Goal: Information Seeking & Learning: Learn about a topic

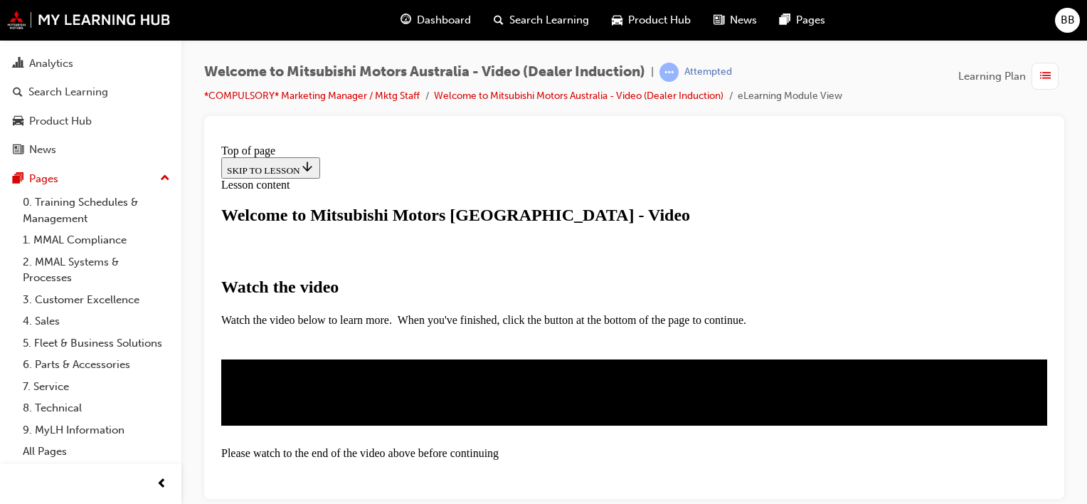
scroll to position [285, 0]
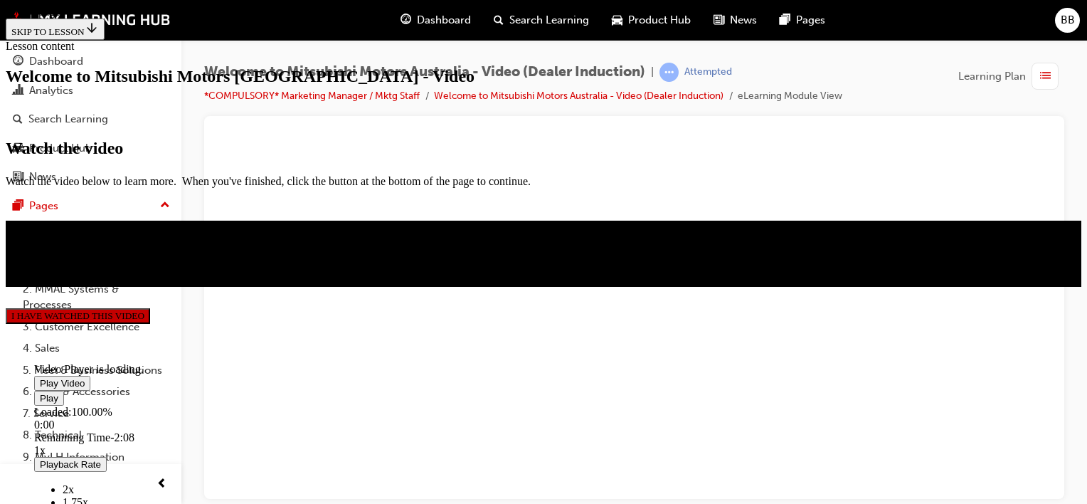
scroll to position [478, 0]
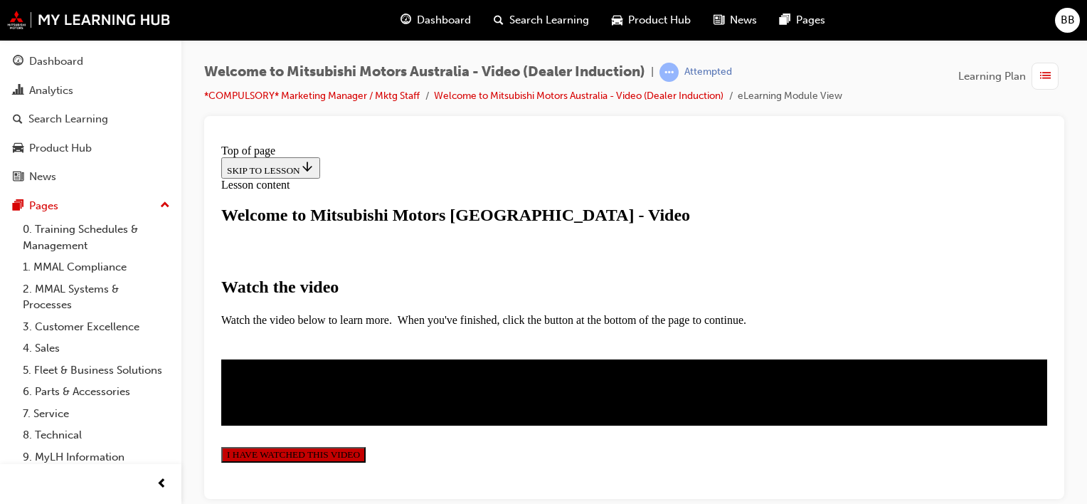
click at [366, 446] on button "I HAVE WATCHED THIS VIDEO" at bounding box center [293, 454] width 144 height 16
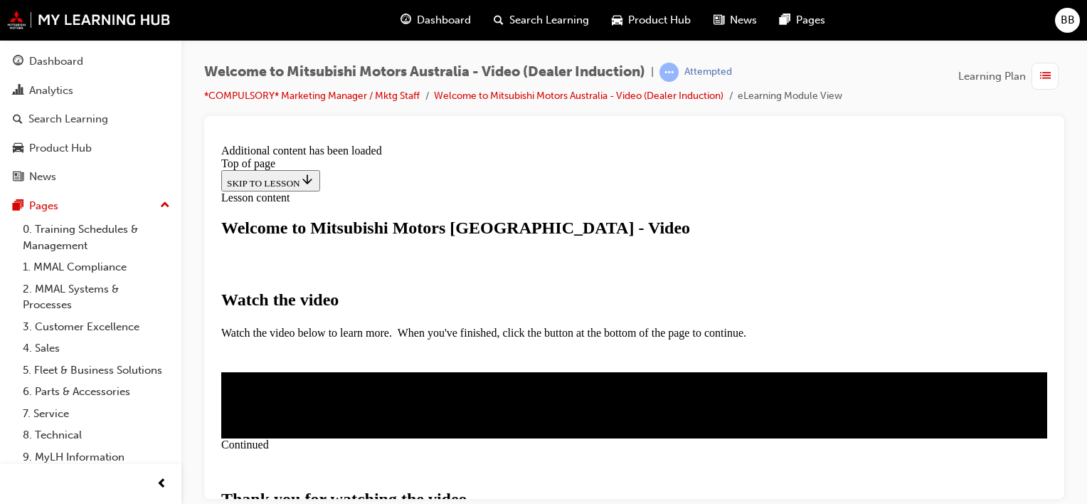
scroll to position [595, 0]
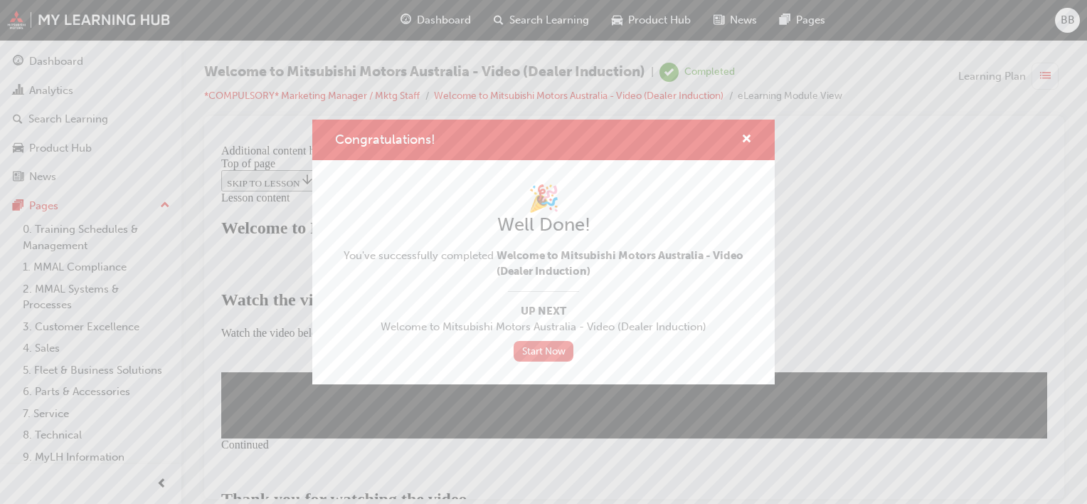
click at [547, 352] on link "Start Now" at bounding box center [544, 351] width 60 height 21
click at [563, 350] on link "Start Now" at bounding box center [544, 351] width 60 height 21
click at [542, 346] on link "Start Now" at bounding box center [544, 351] width 60 height 21
click at [744, 134] on span "cross-icon" at bounding box center [746, 140] width 11 height 13
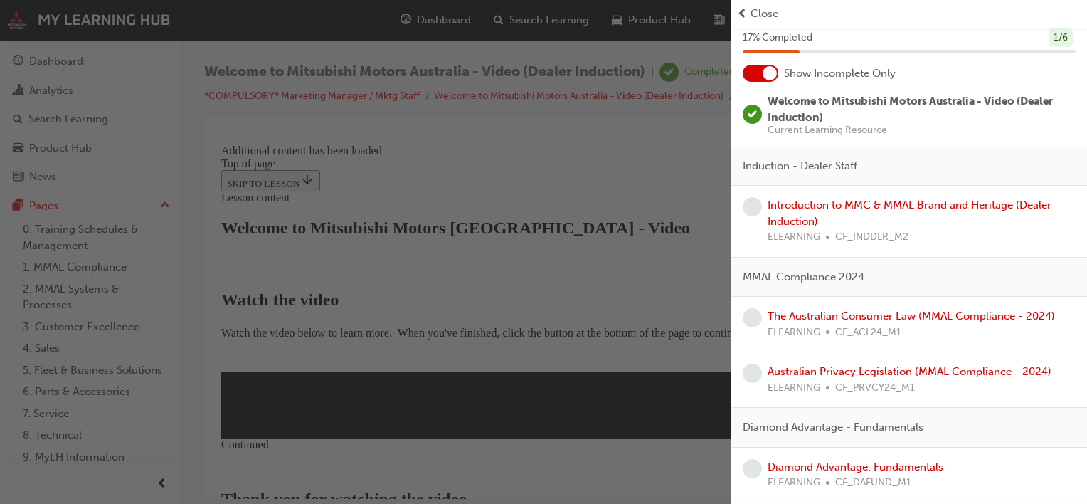
scroll to position [0, 0]
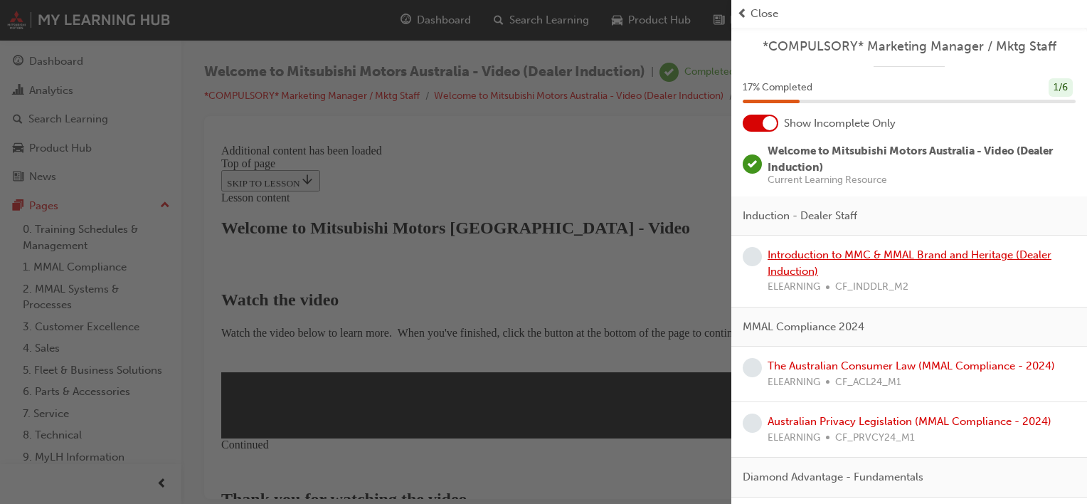
click at [806, 253] on link "Introduction to MMC & MMAL Brand and Heritage (Dealer Induction)" at bounding box center [910, 262] width 284 height 29
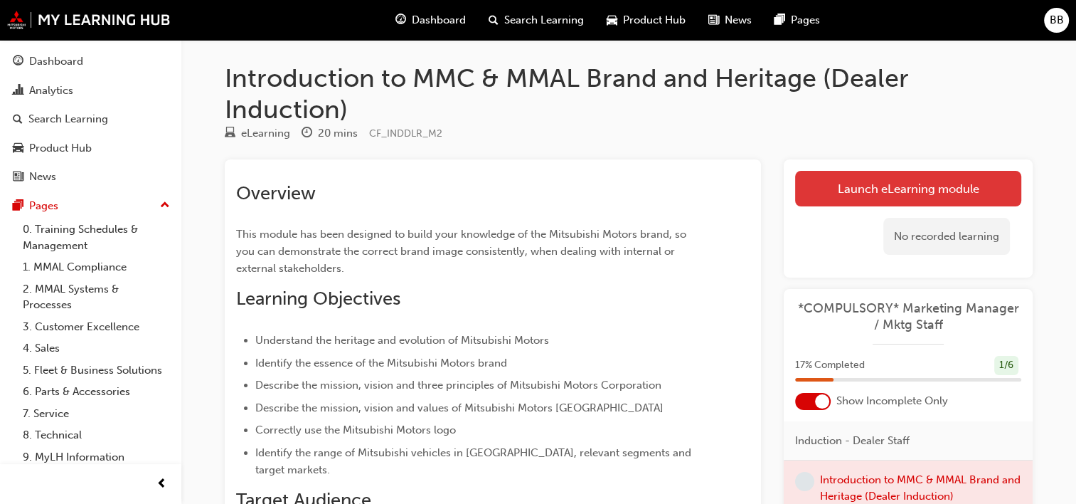
click at [945, 179] on link "Launch eLearning module" at bounding box center [908, 189] width 226 height 36
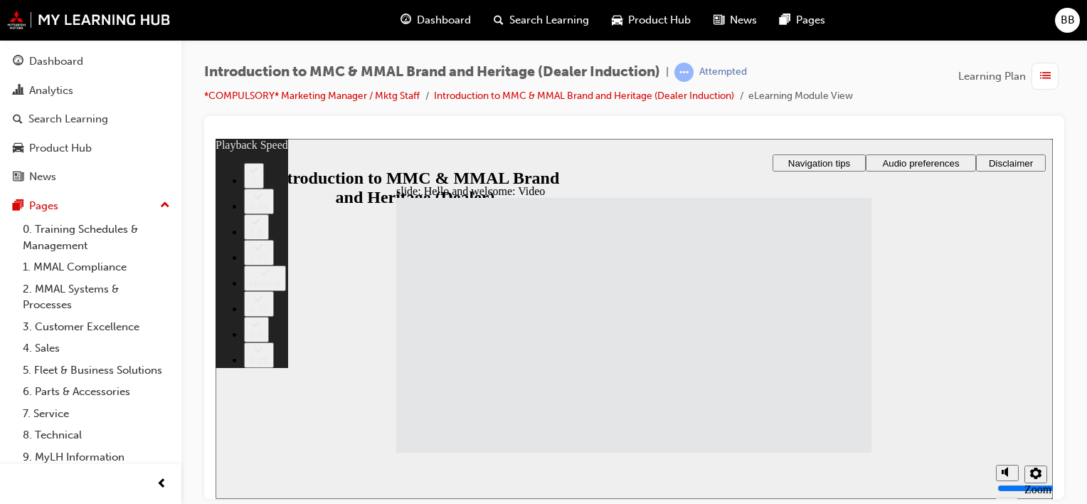
type input "33"
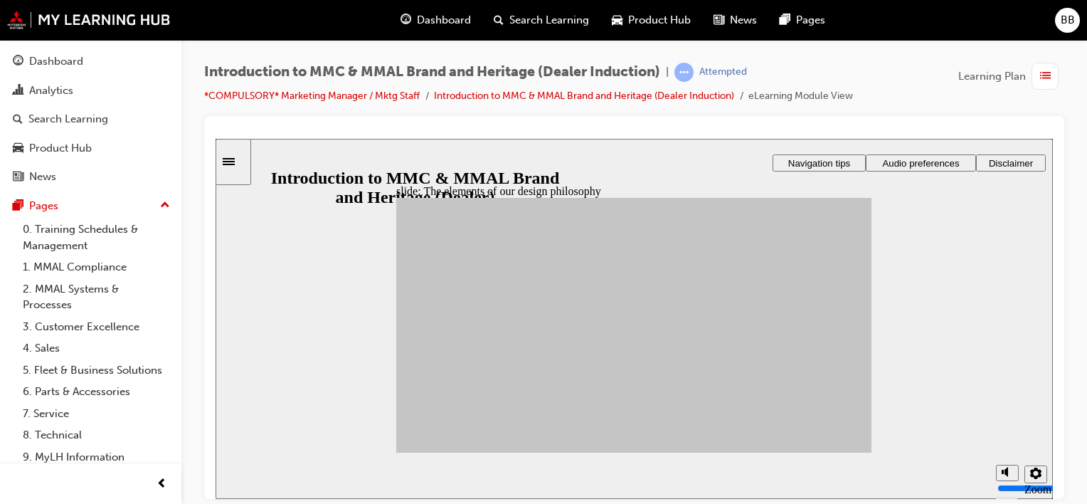
drag, startPoint x: 518, startPoint y: 319, endPoint x: 680, endPoint y: 294, distance: 164.1
drag, startPoint x: 461, startPoint y: 323, endPoint x: 685, endPoint y: 322, distance: 224.1
drag, startPoint x: 572, startPoint y: 320, endPoint x: 677, endPoint y: 320, distance: 105.3
drag, startPoint x: 578, startPoint y: 400, endPoint x: 563, endPoint y: 391, distance: 17.2
drag, startPoint x: 467, startPoint y: 321, endPoint x: 692, endPoint y: 321, distance: 224.8
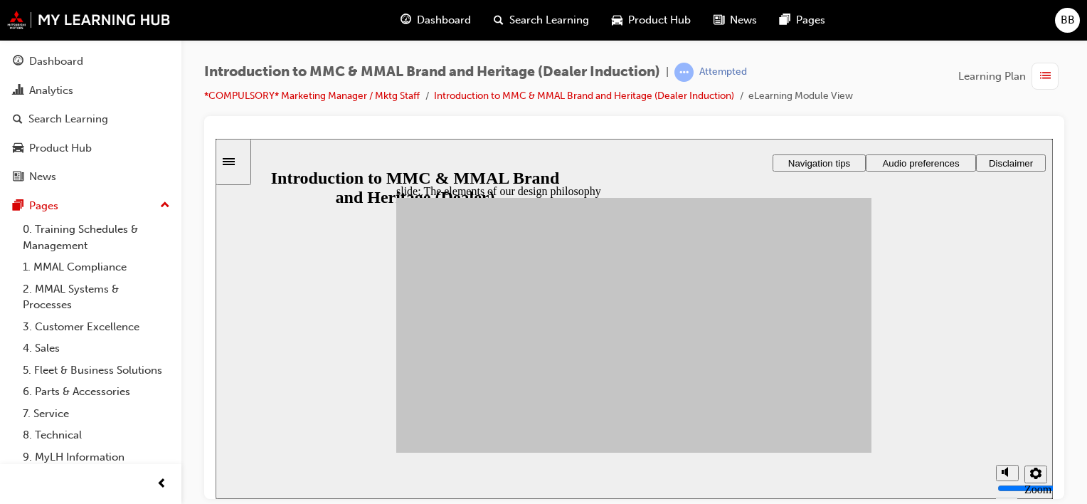
drag, startPoint x: 585, startPoint y: 356, endPoint x: 704, endPoint y: 323, distance: 122.5
drag, startPoint x: 571, startPoint y: 399, endPoint x: 777, endPoint y: 415, distance: 207.0
drag, startPoint x: 448, startPoint y: 388, endPoint x: 767, endPoint y: 309, distance: 328.3
drag, startPoint x: 445, startPoint y: 352, endPoint x: 761, endPoint y: 329, distance: 317.4
drag, startPoint x: 448, startPoint y: 361, endPoint x: 683, endPoint y: 349, distance: 235.0
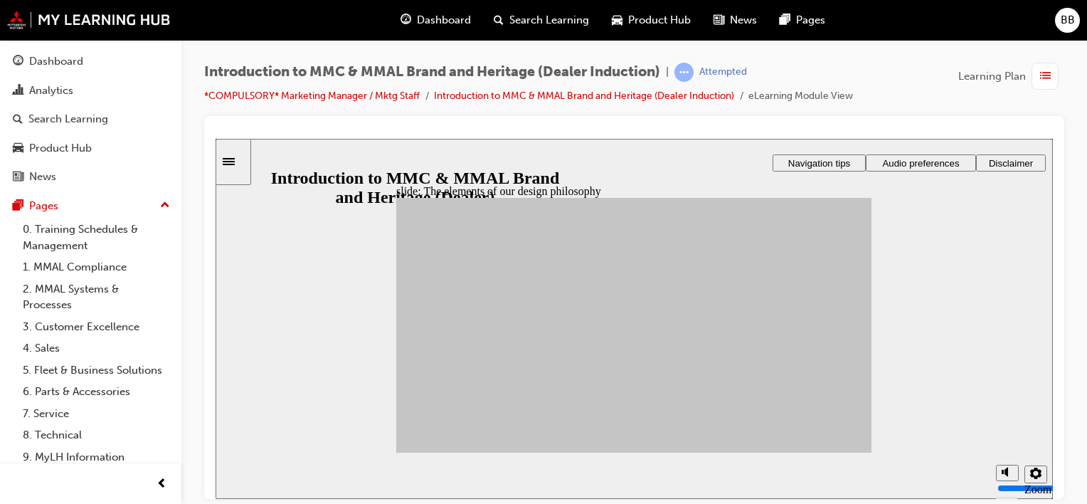
drag, startPoint x: 501, startPoint y: 343, endPoint x: 763, endPoint y: 330, distance: 262.1
drag, startPoint x: 529, startPoint y: 348, endPoint x: 637, endPoint y: 340, distance: 107.7
drag, startPoint x: 509, startPoint y: 346, endPoint x: 693, endPoint y: 341, distance: 184.3
drag, startPoint x: 469, startPoint y: 322, endPoint x: 774, endPoint y: 346, distance: 306.1
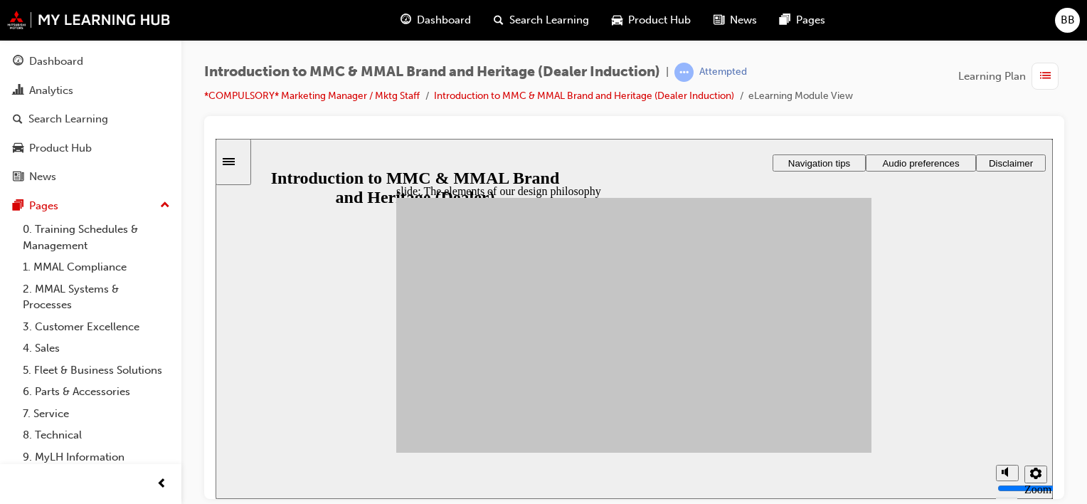
drag, startPoint x: 515, startPoint y: 373, endPoint x: 766, endPoint y: 320, distance: 256.6
drag, startPoint x: 575, startPoint y: 326, endPoint x: 758, endPoint y: 349, distance: 184.2
drag, startPoint x: 495, startPoint y: 400, endPoint x: 693, endPoint y: 331, distance: 209.5
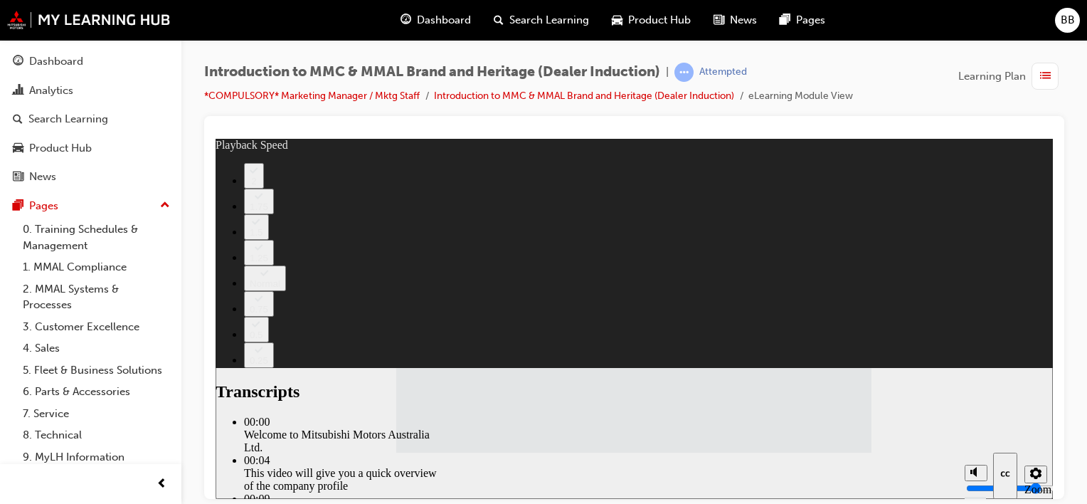
type input "112"
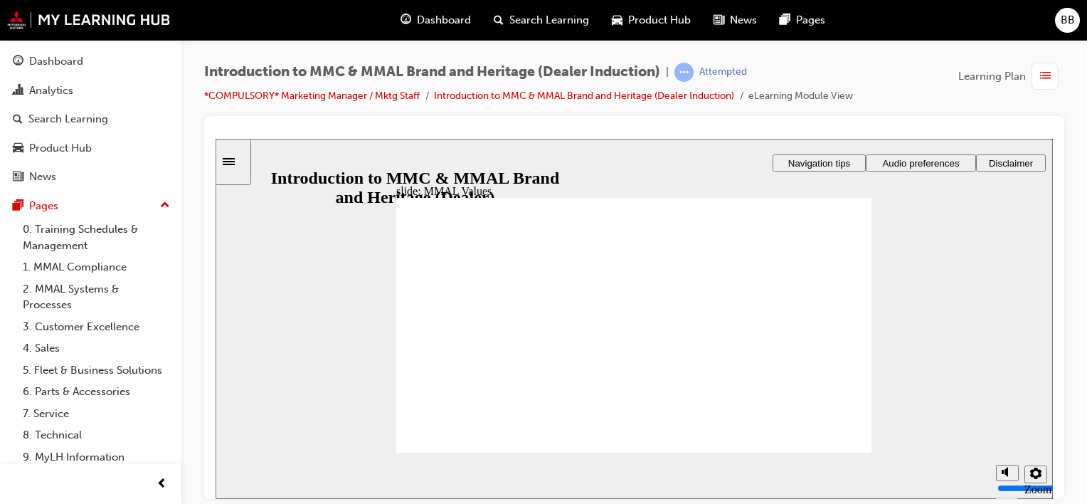
drag, startPoint x: 442, startPoint y: 308, endPoint x: 438, endPoint y: 336, distance: 28.8
drag, startPoint x: 528, startPoint y: 309, endPoint x: 459, endPoint y: 338, distance: 74.9
drag, startPoint x: 751, startPoint y: 303, endPoint x: 825, endPoint y: 332, distance: 79.3
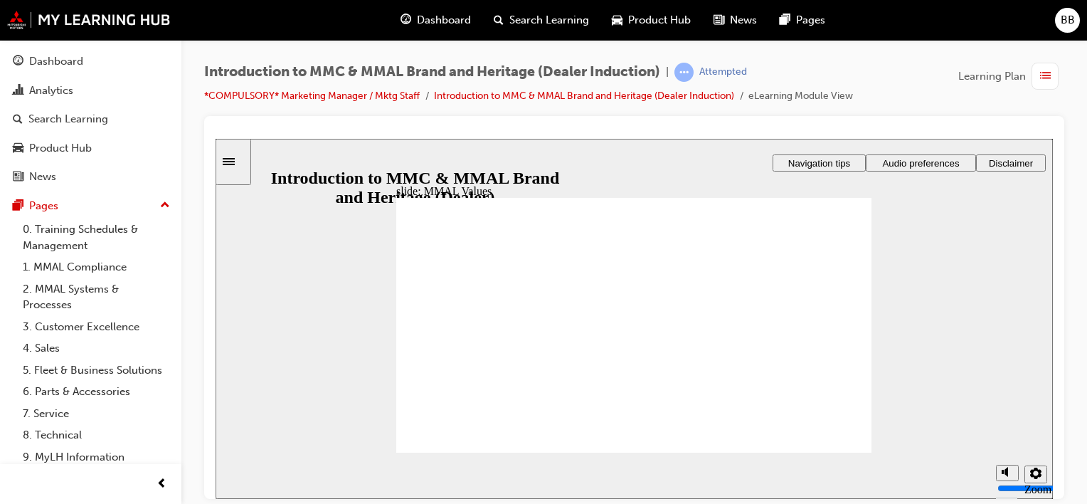
drag, startPoint x: 588, startPoint y: 312, endPoint x: 734, endPoint y: 342, distance: 148.9
drag, startPoint x: 807, startPoint y: 309, endPoint x: 575, endPoint y: 334, distance: 233.2
drag, startPoint x: 442, startPoint y: 305, endPoint x: 566, endPoint y: 336, distance: 126.8
drag, startPoint x: 672, startPoint y: 308, endPoint x: 666, endPoint y: 339, distance: 31.1
drag, startPoint x: 669, startPoint y: 322, endPoint x: 520, endPoint y: 354, distance: 152.9
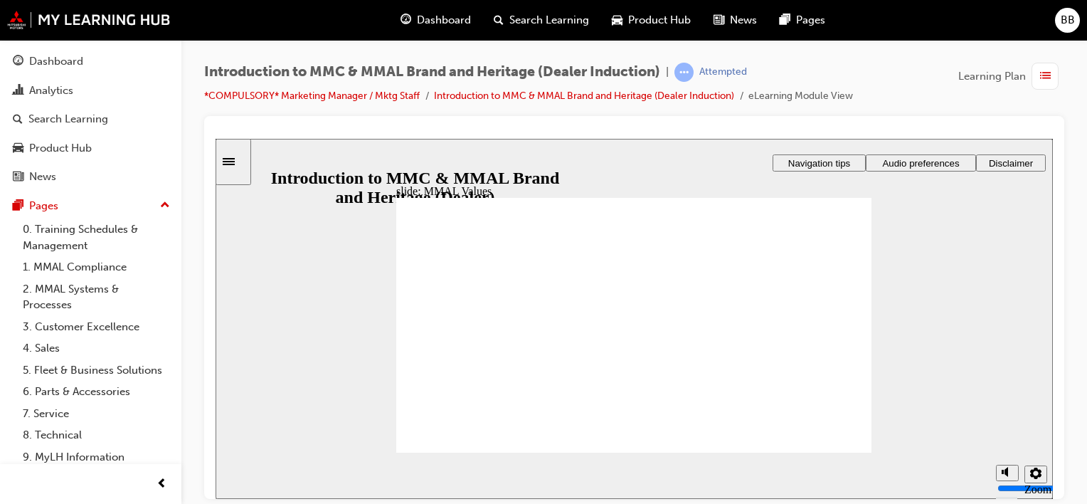
drag, startPoint x: 817, startPoint y: 317, endPoint x: 657, endPoint y: 351, distance: 163.0
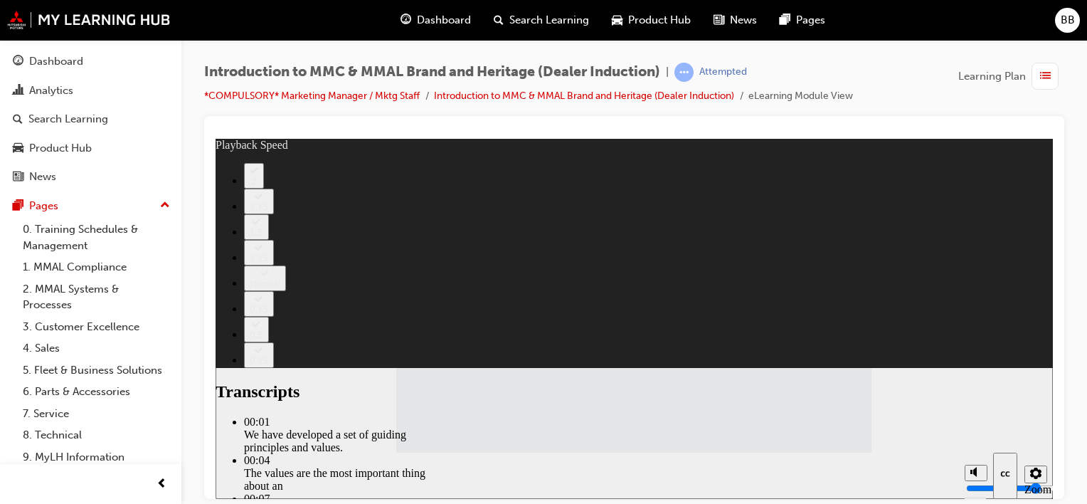
type input "120"
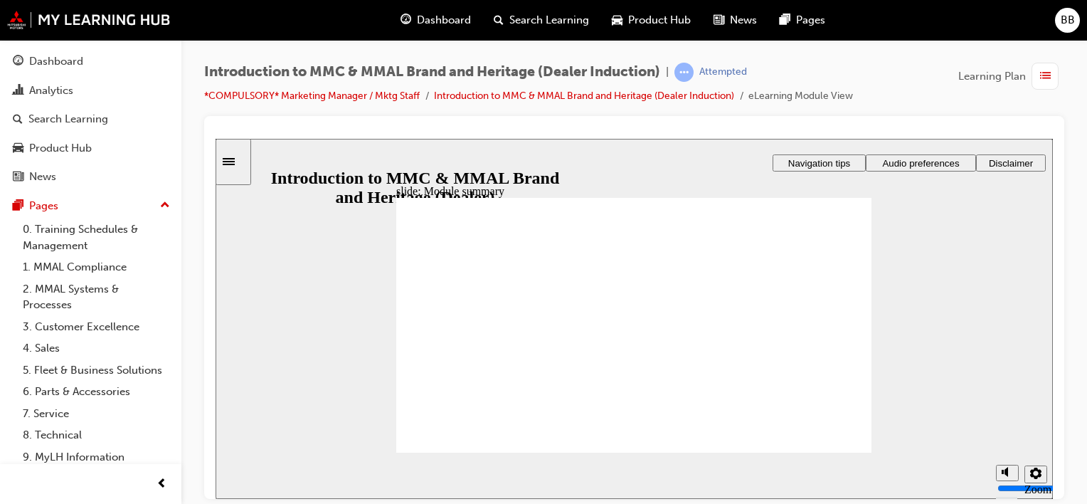
checkbox input "true"
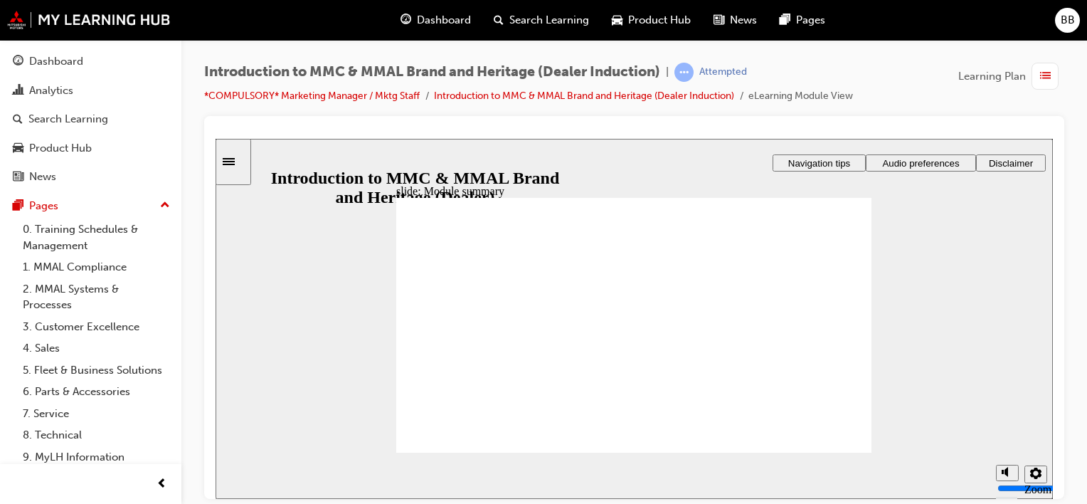
checkbox input "true"
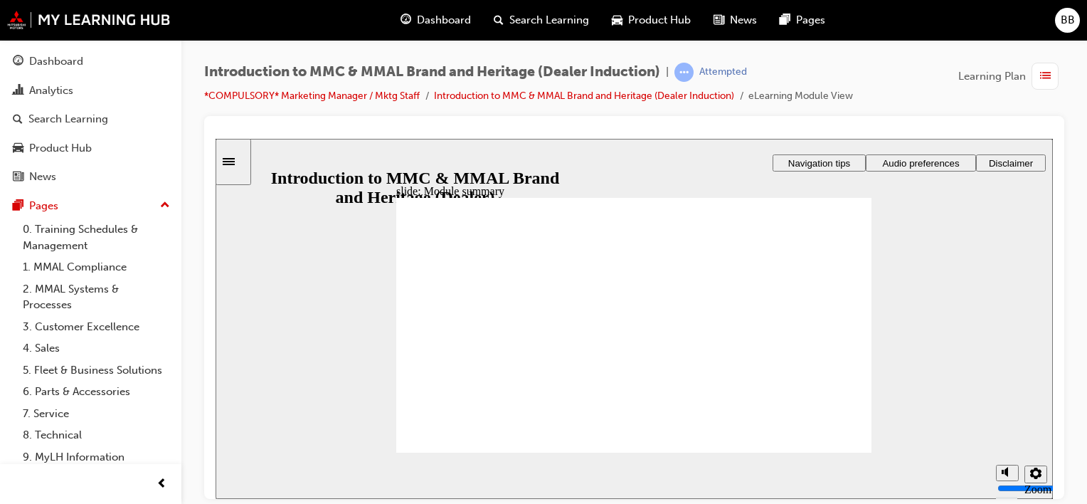
checkbox input "true"
radio input "true"
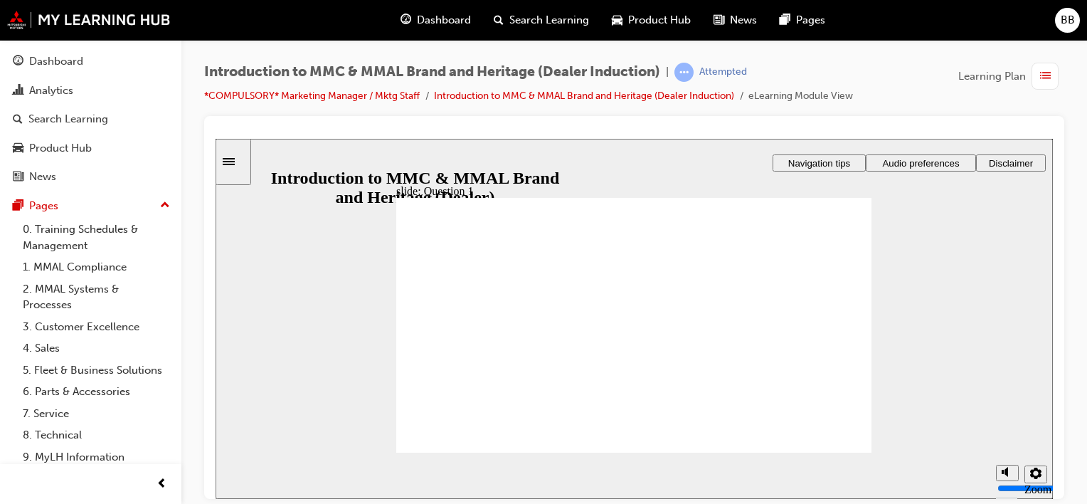
radio input "true"
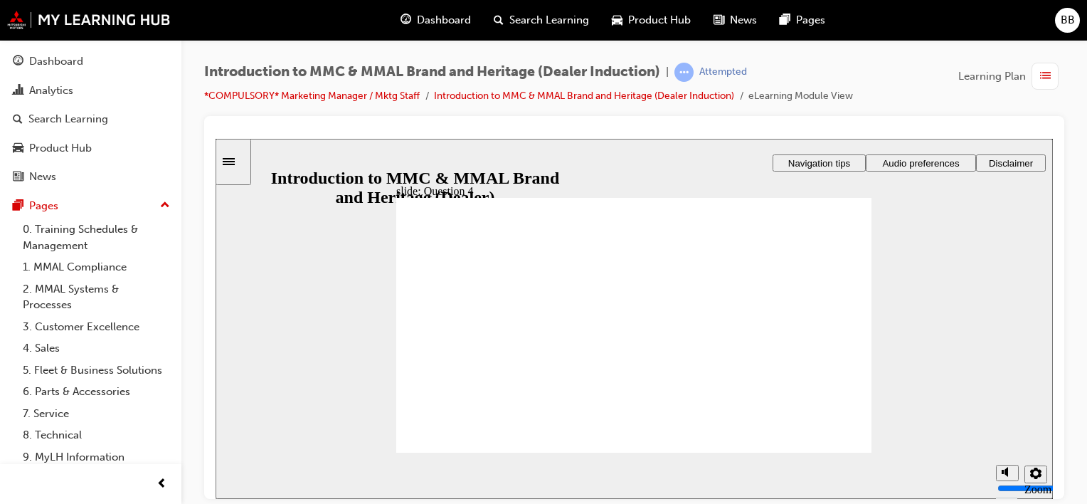
radio input "true"
checkbox input "true"
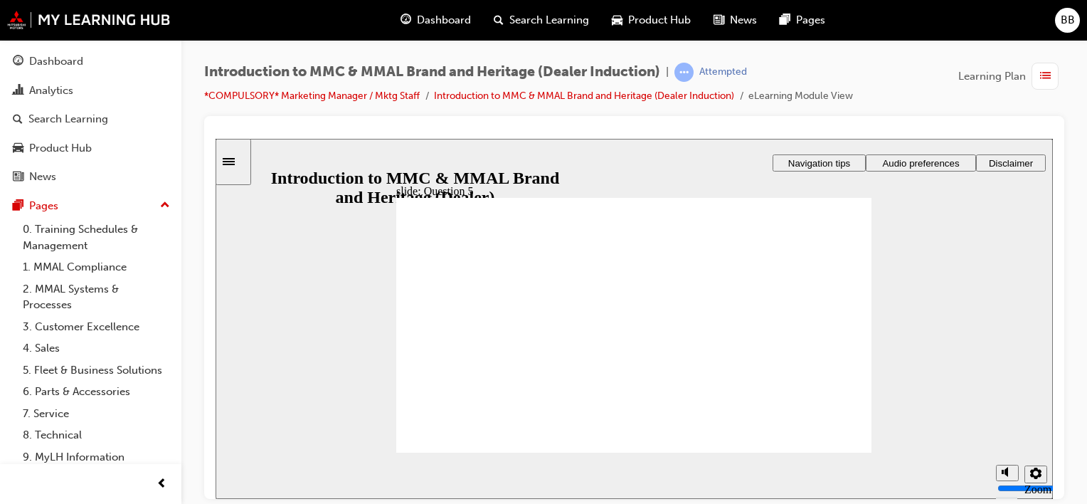
checkbox input "true"
radio input "true"
drag, startPoint x: 416, startPoint y: 297, endPoint x: 478, endPoint y: 423, distance: 139.7
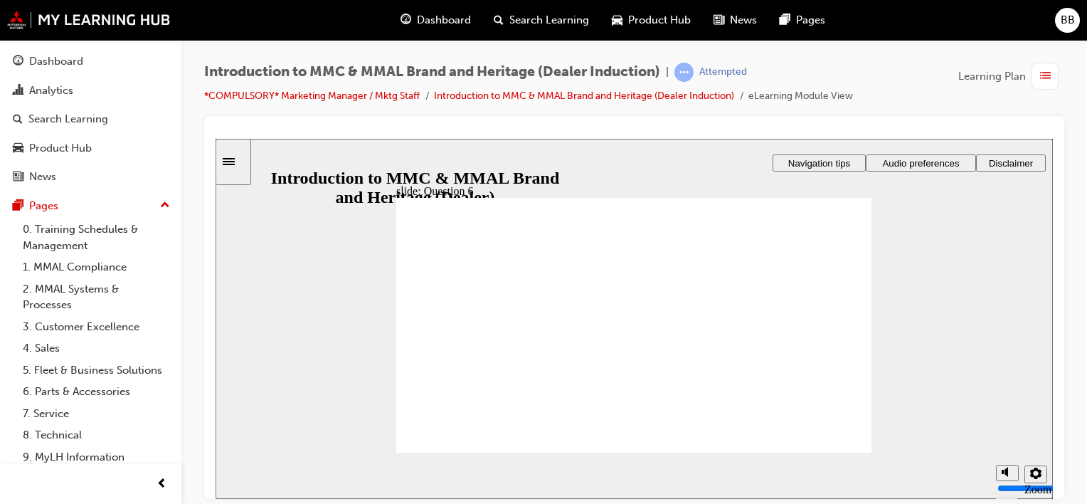
radio input "true"
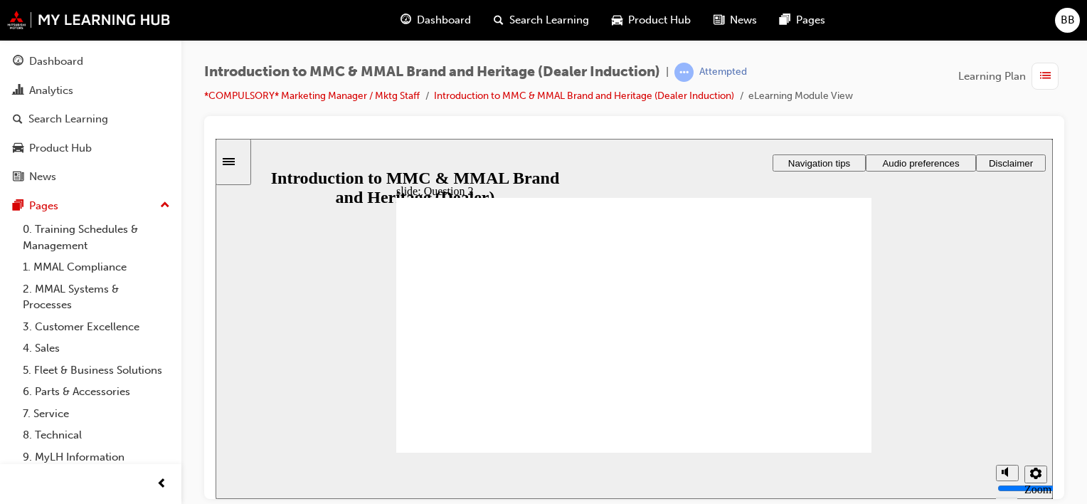
radio input "true"
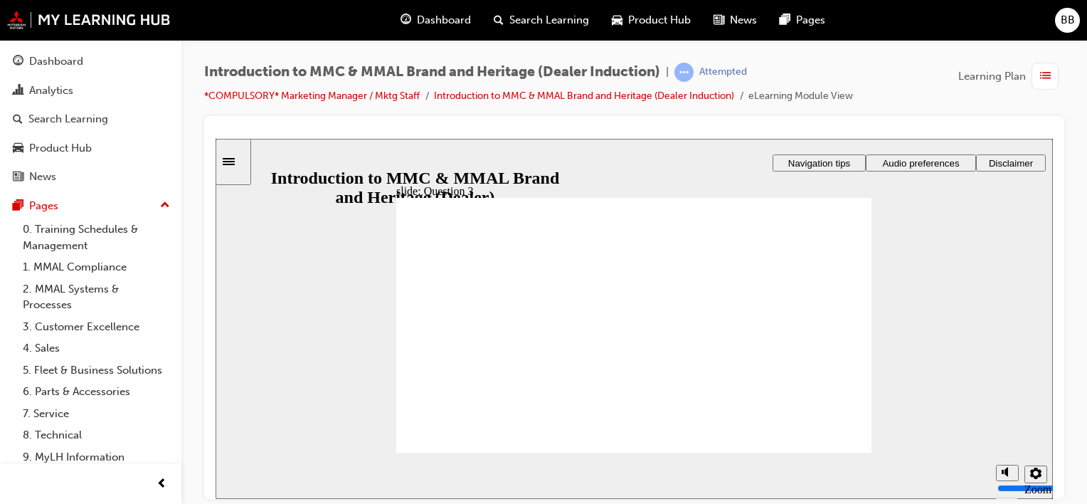
radio input "true"
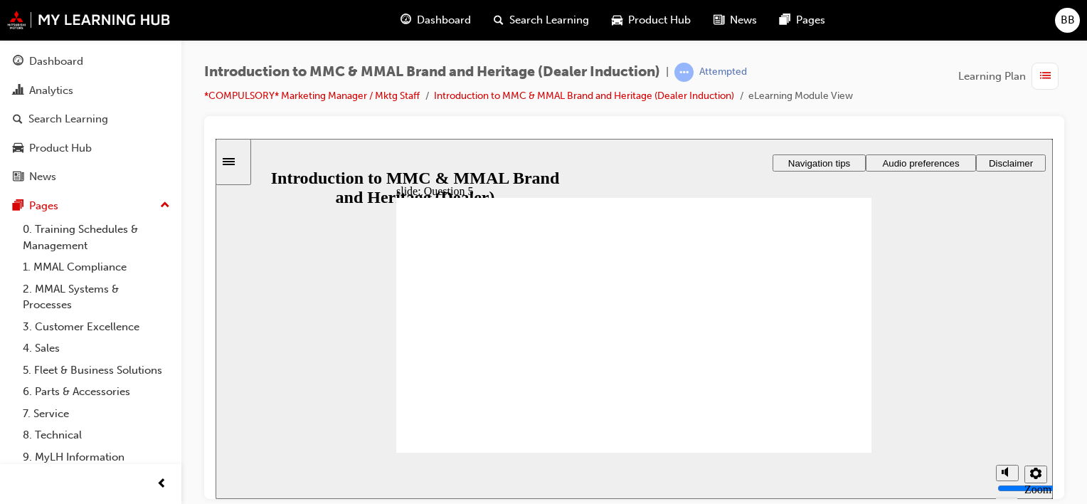
checkbox input "true"
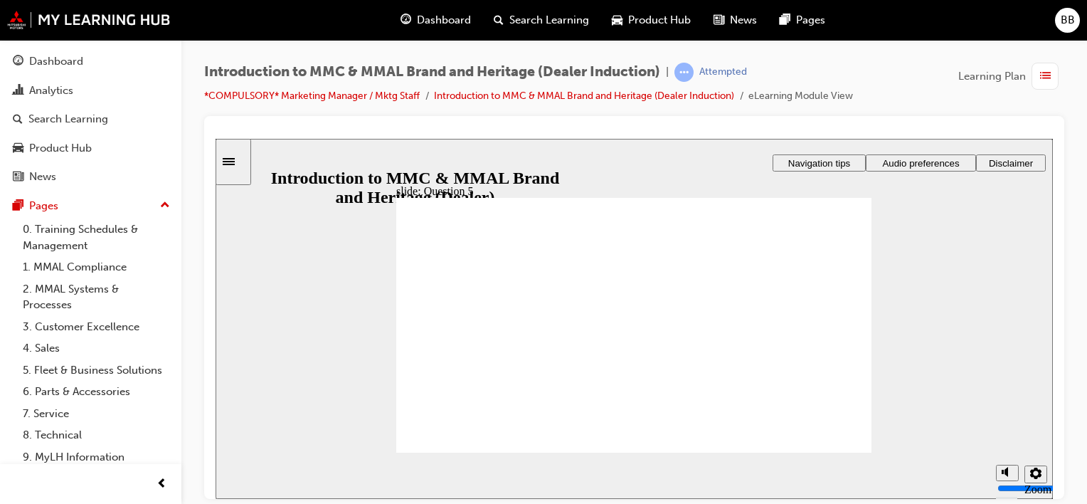
checkbox input "true"
radio input "true"
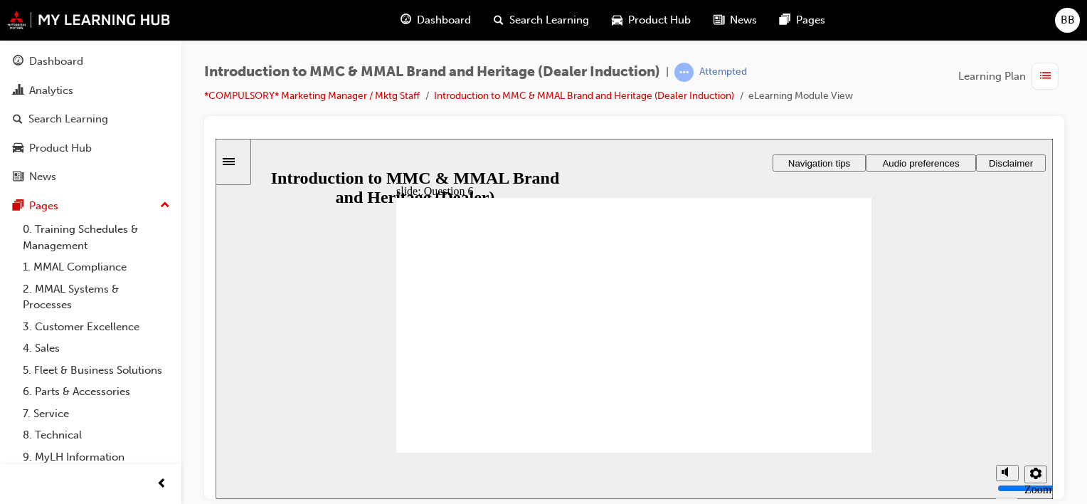
radio input "true"
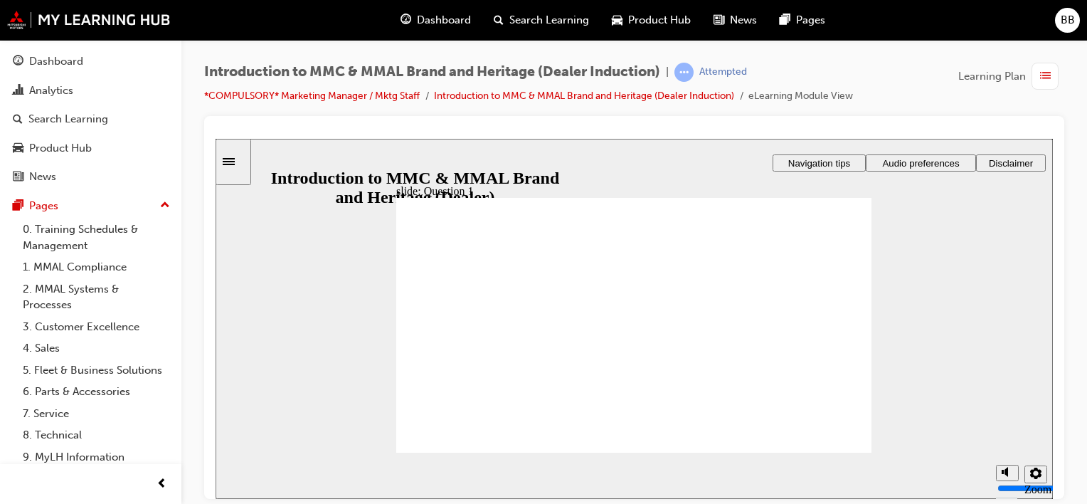
radio input "true"
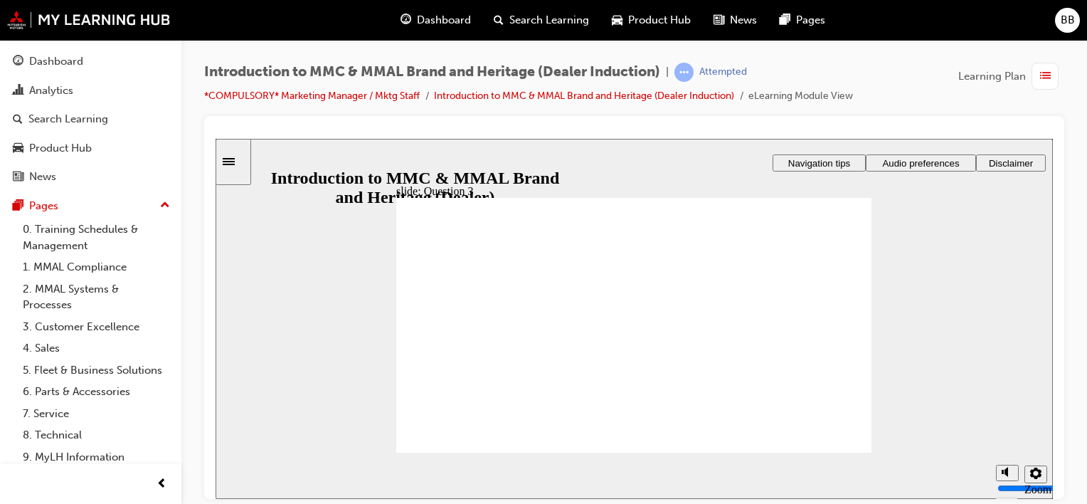
radio input "true"
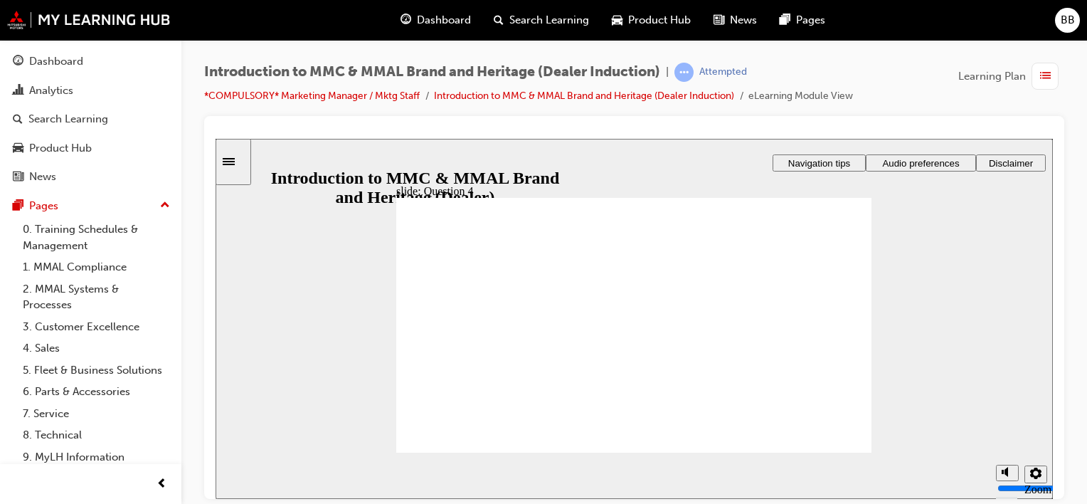
checkbox input "true"
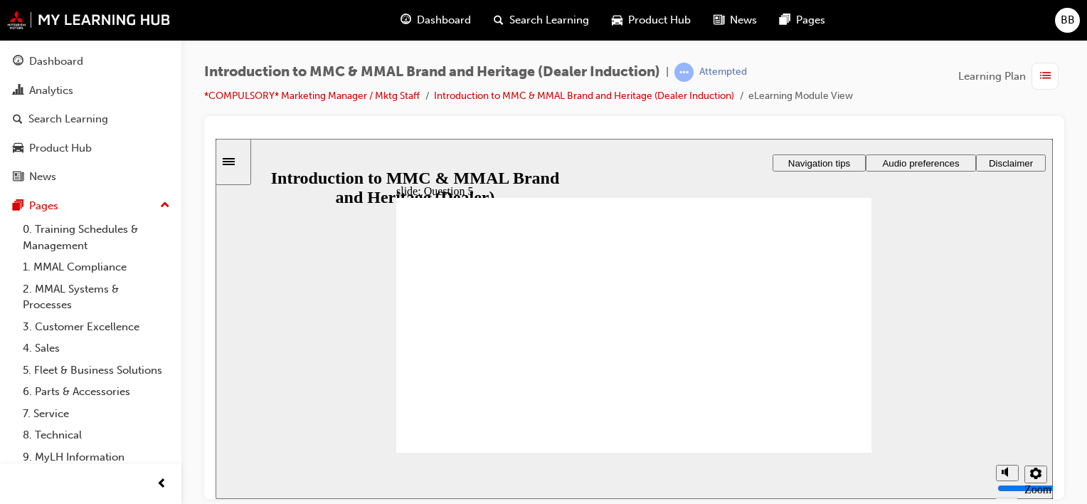
checkbox input "true"
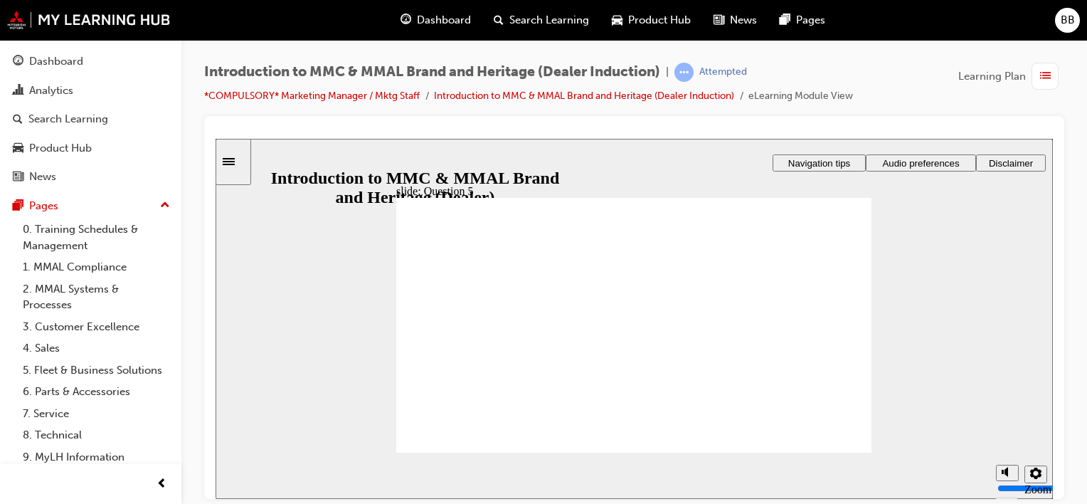
drag, startPoint x: 440, startPoint y: 428, endPoint x: 464, endPoint y: 422, distance: 25.0
radio input "true"
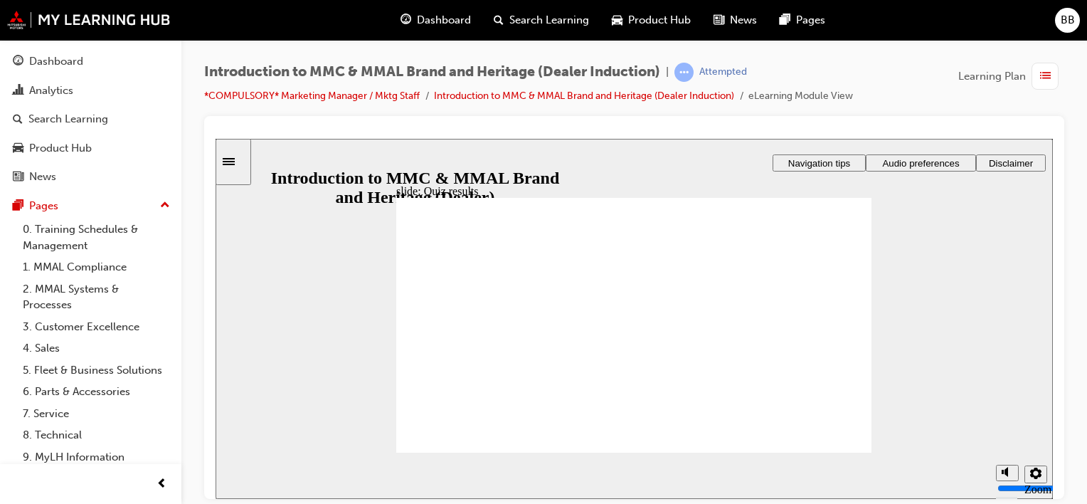
radio input "true"
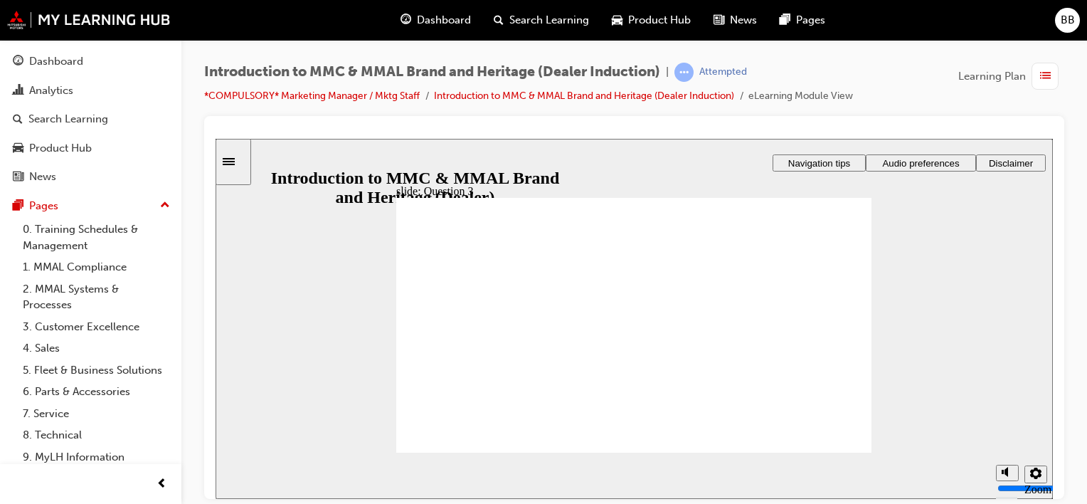
radio input "true"
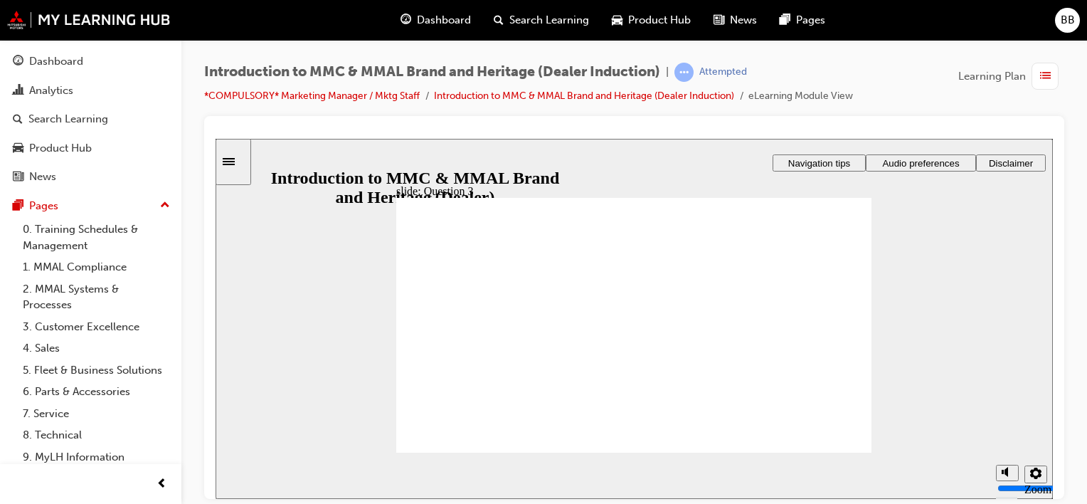
radio input "true"
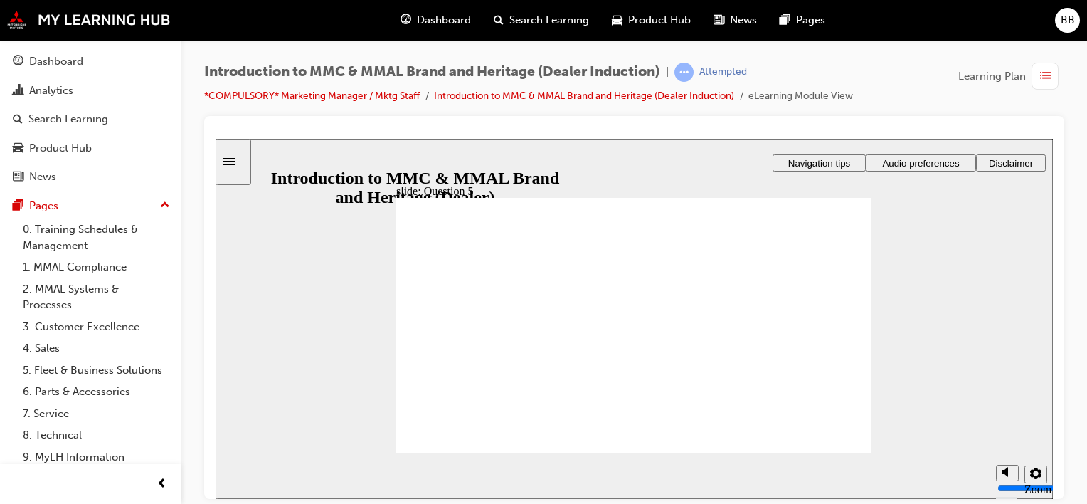
drag, startPoint x: 524, startPoint y: 369, endPoint x: 535, endPoint y: 381, distance: 16.1
checkbox input "true"
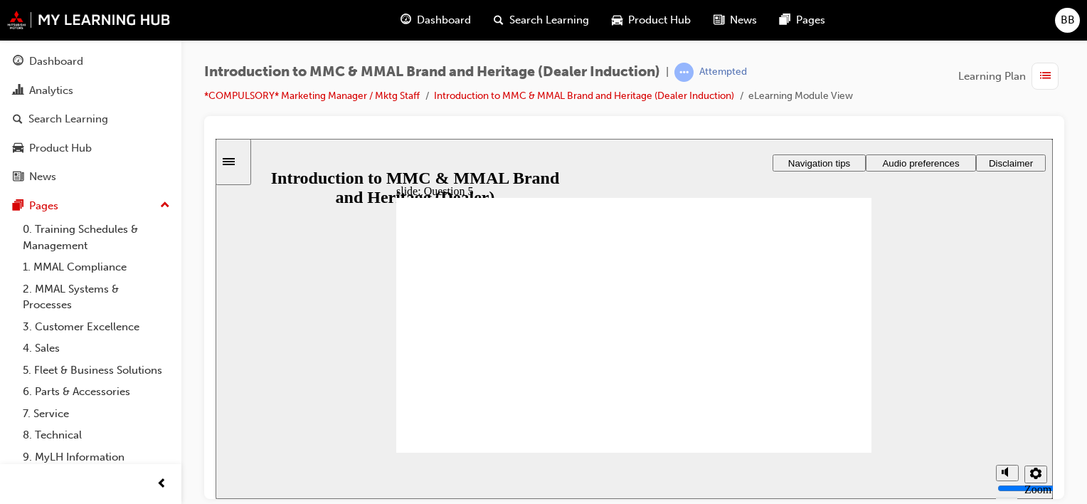
drag, startPoint x: 410, startPoint y: 346, endPoint x: 418, endPoint y: 361, distance: 16.9
checkbox input "true"
radio input "true"
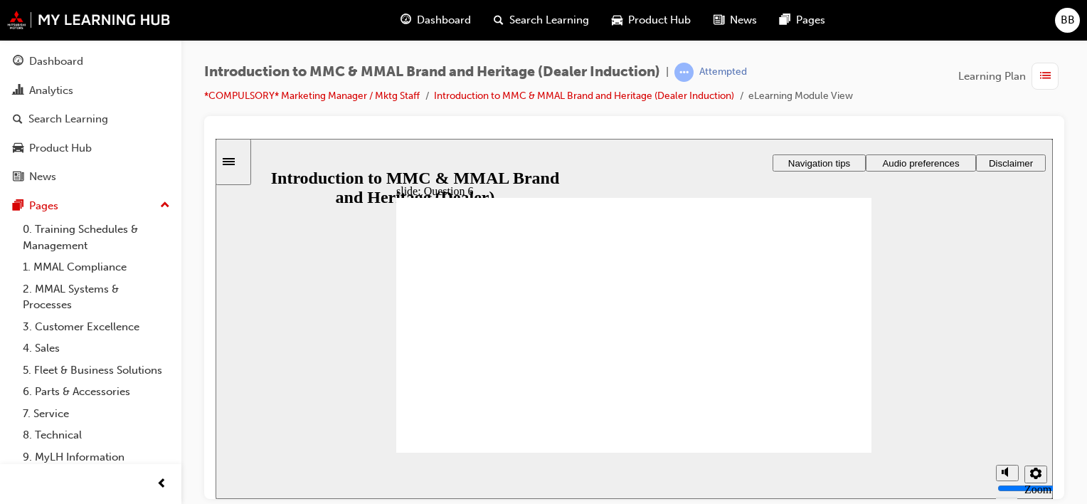
radio input "true"
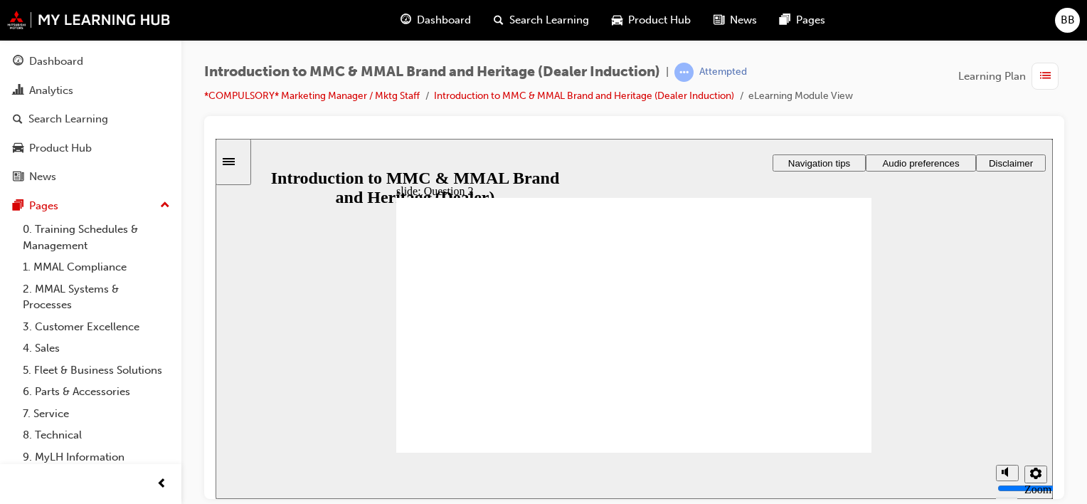
radio input "true"
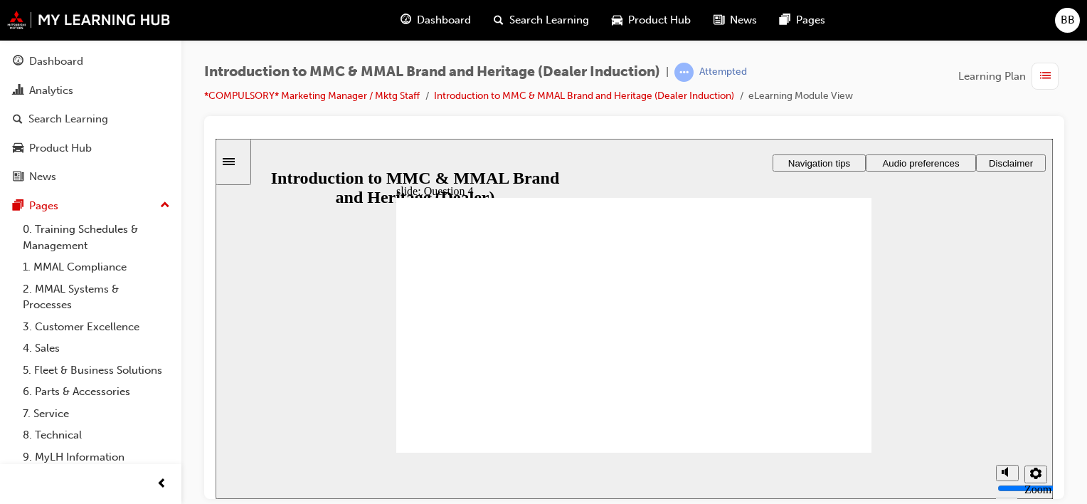
radio input "true"
drag, startPoint x: 418, startPoint y: 358, endPoint x: 450, endPoint y: 440, distance: 87.9
checkbox input "true"
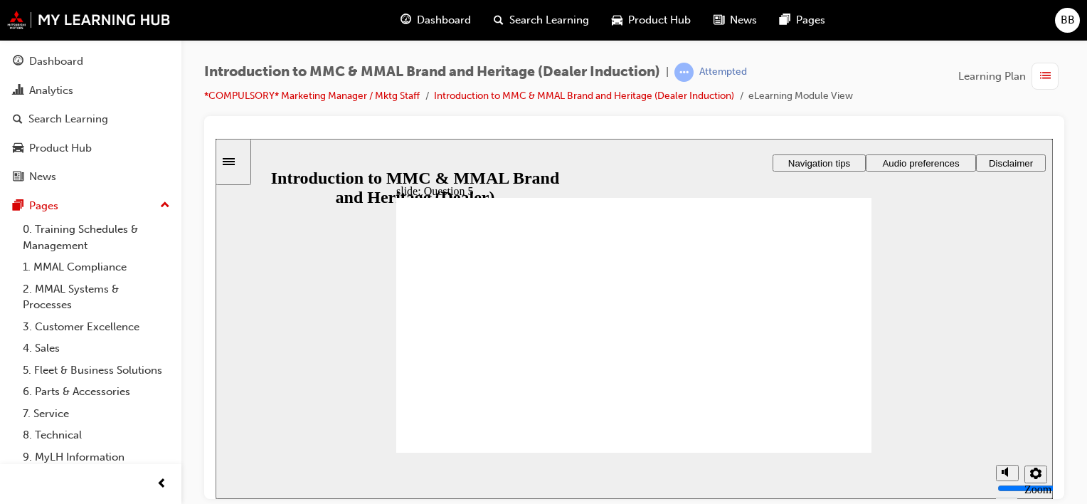
checkbox input "true"
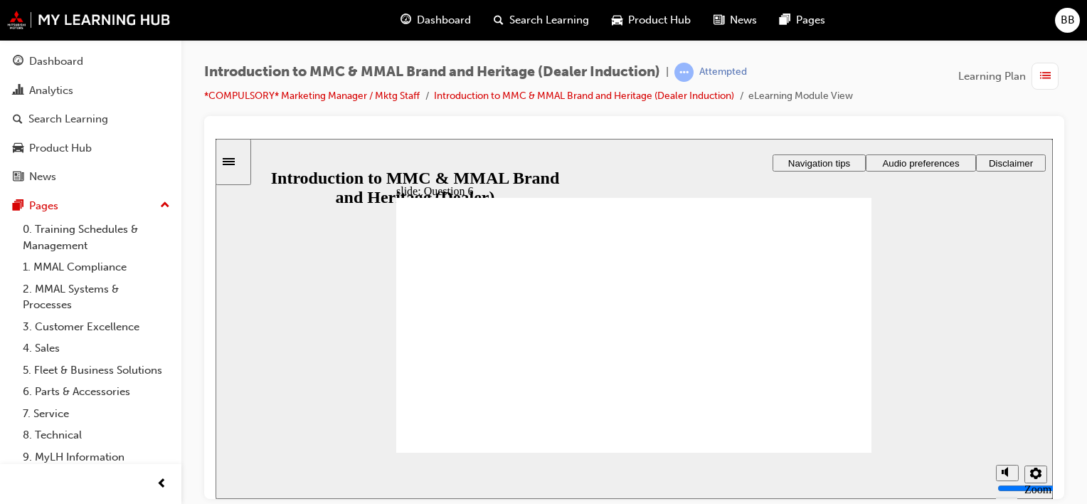
radio input "true"
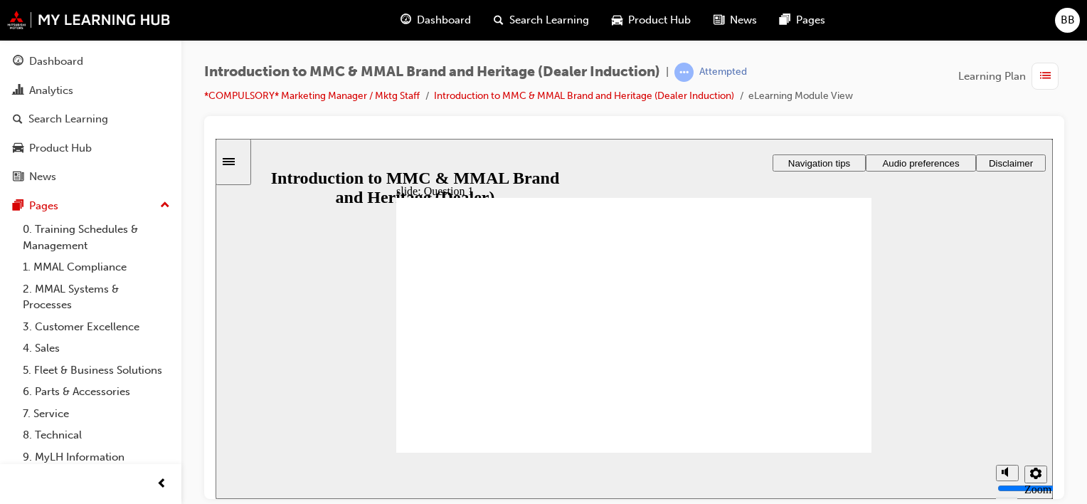
radio input "true"
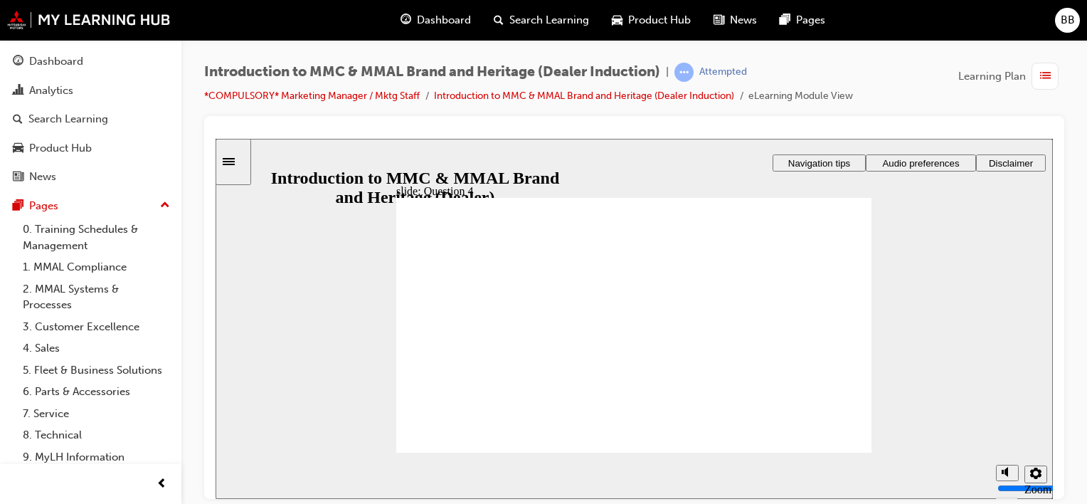
radio input "true"
checkbox input "true"
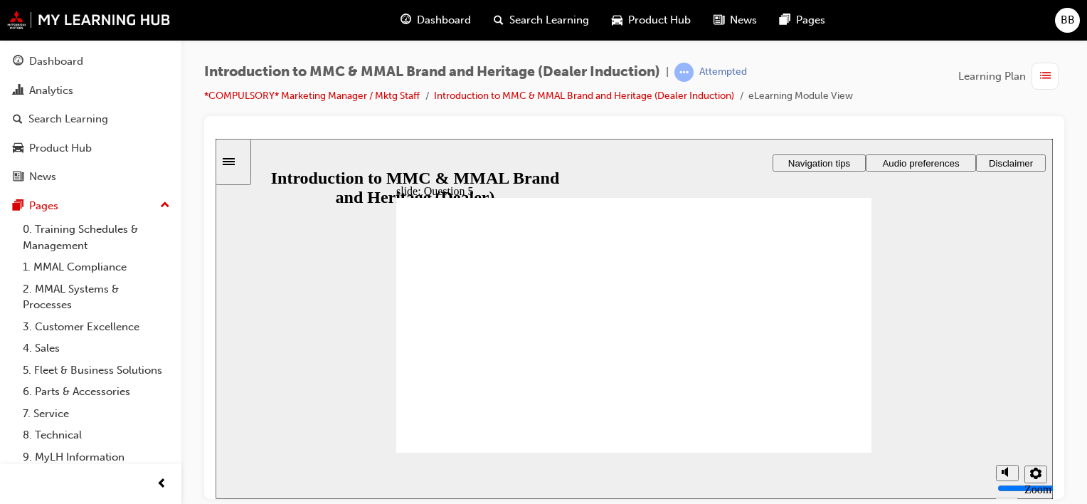
checkbox input "true"
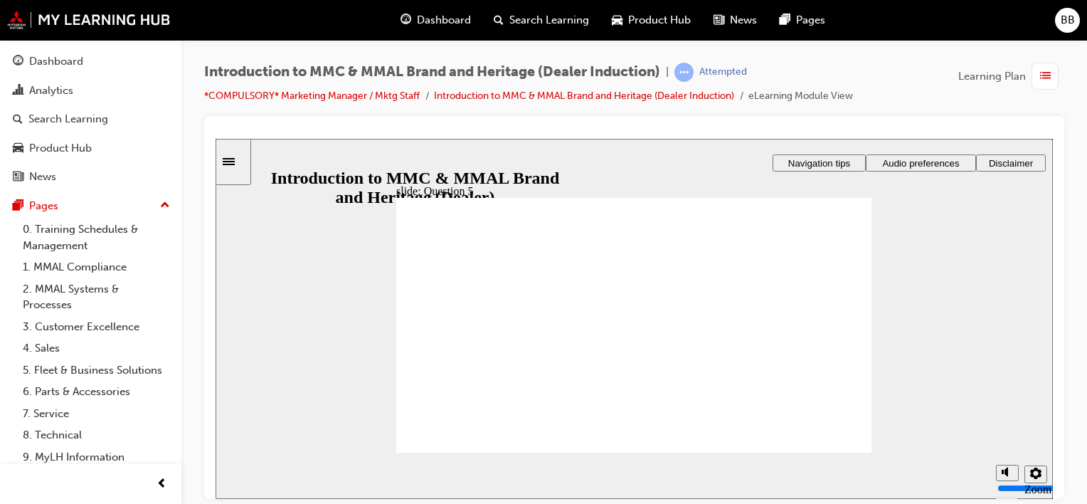
click at [827, 164] on span "Navigation tips" at bounding box center [819, 162] width 62 height 11
click at [228, 161] on div "Sidebar Toggle" at bounding box center [233, 161] width 24 height 11
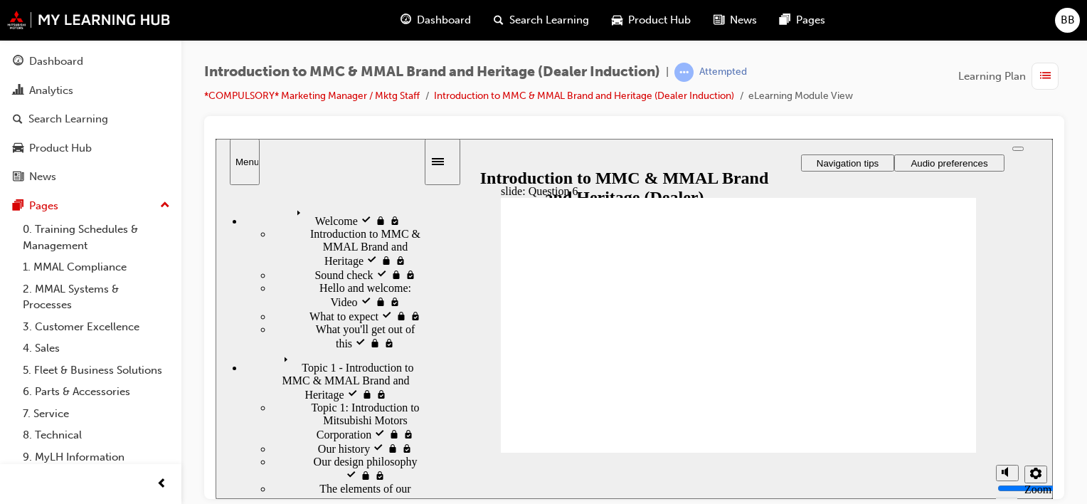
click at [343, 349] on span "Topic 1 - Introduction to MMC & MMAL Brand and Heritage visited" at bounding box center [350, 368] width 145 height 38
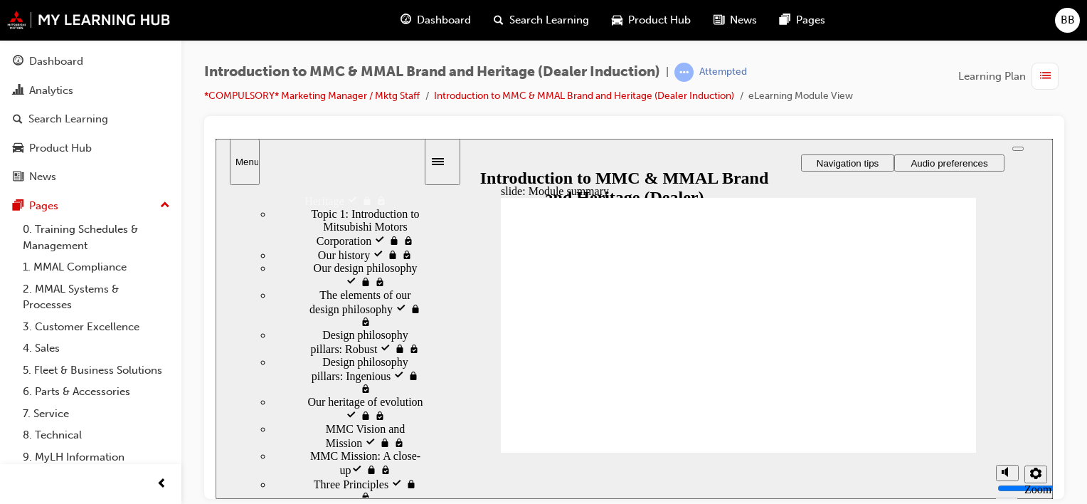
scroll to position [213, 0]
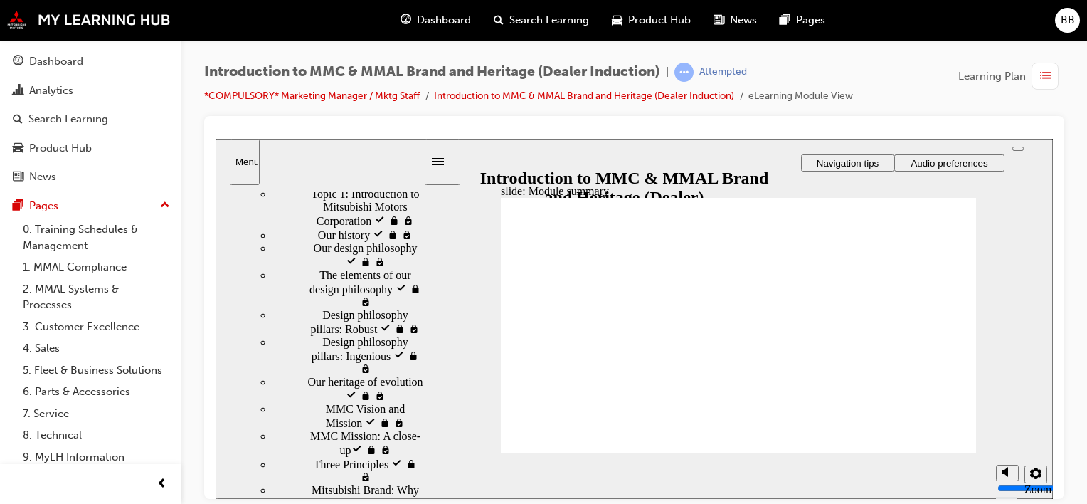
click at [372, 402] on span "MMC Vision and Mission visited" at bounding box center [374, 415] width 97 height 26
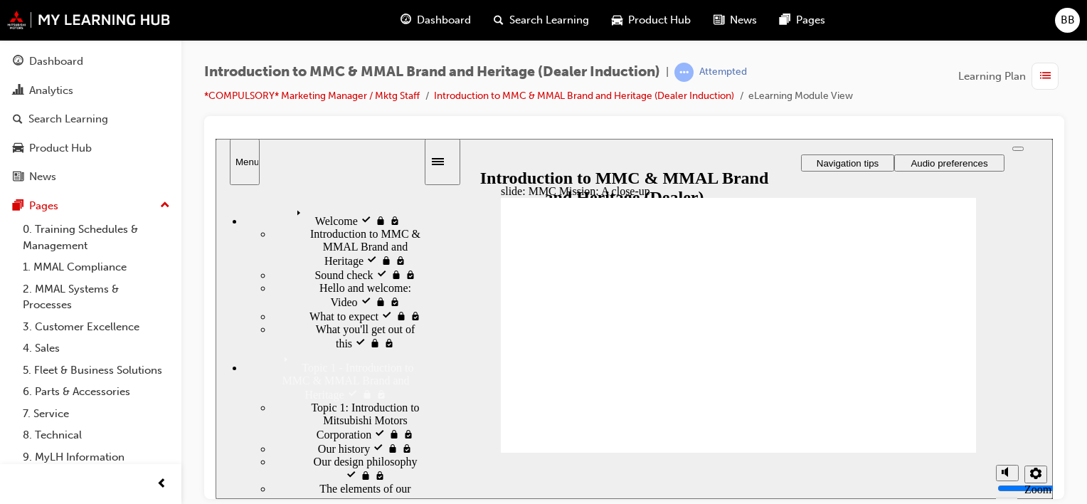
scroll to position [213, 0]
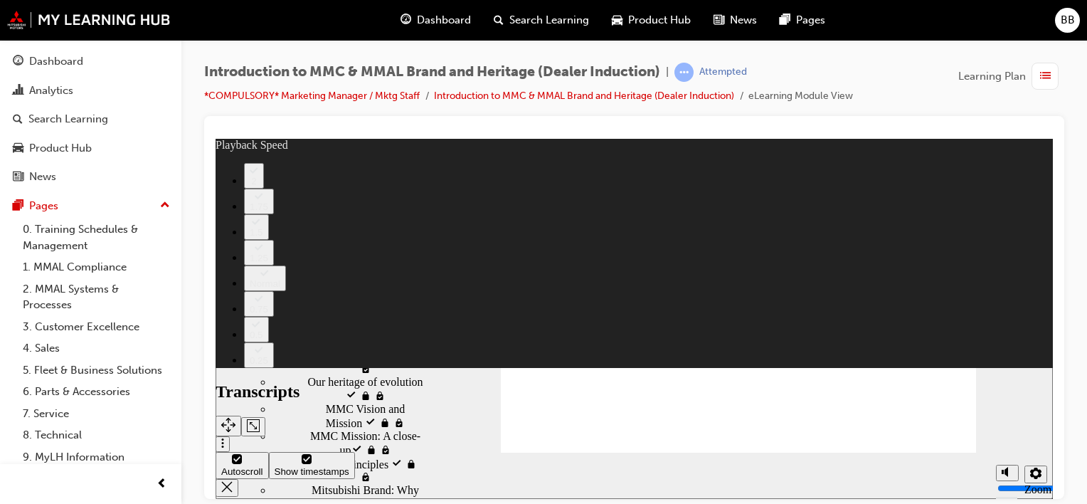
type input "0"
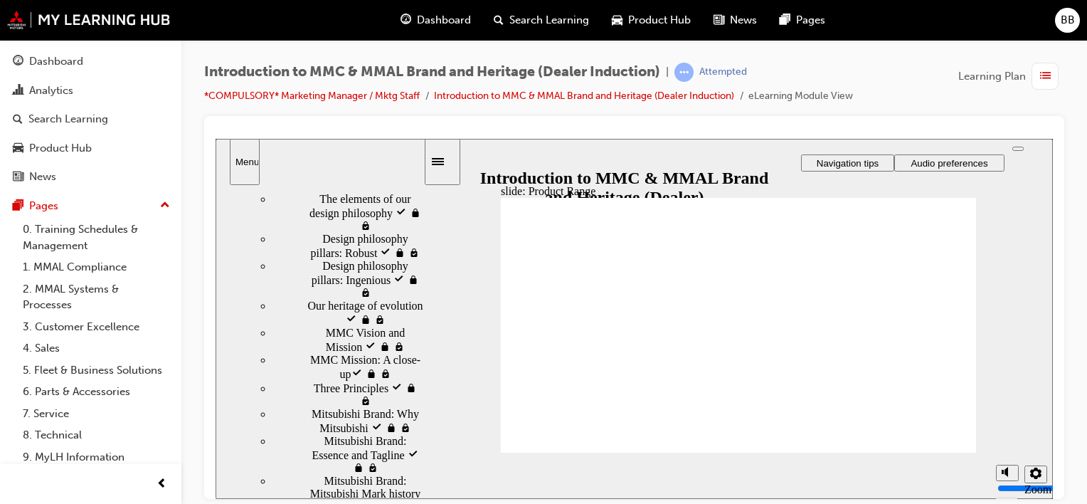
scroll to position [293, 0]
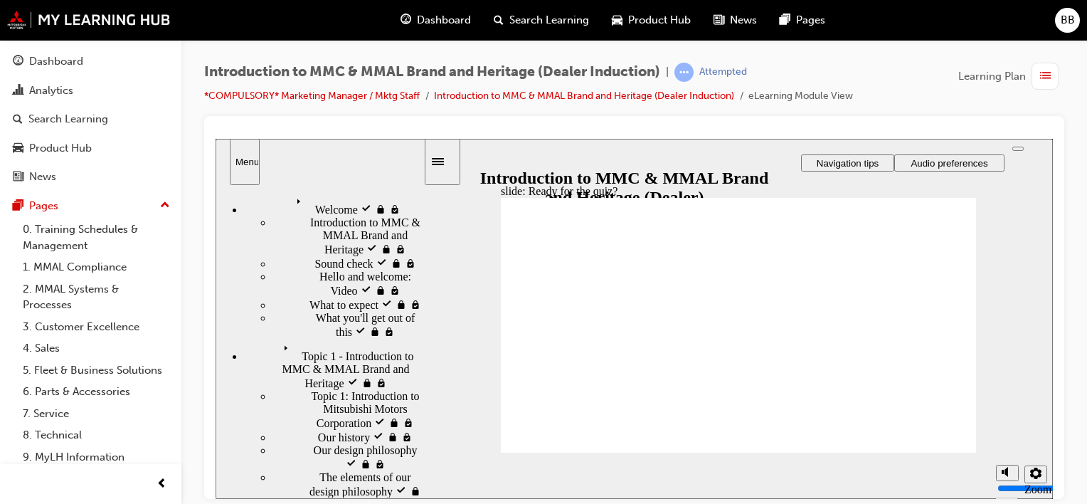
radio input "true"
drag, startPoint x: 554, startPoint y: 425, endPoint x: 726, endPoint y: 429, distance: 171.5
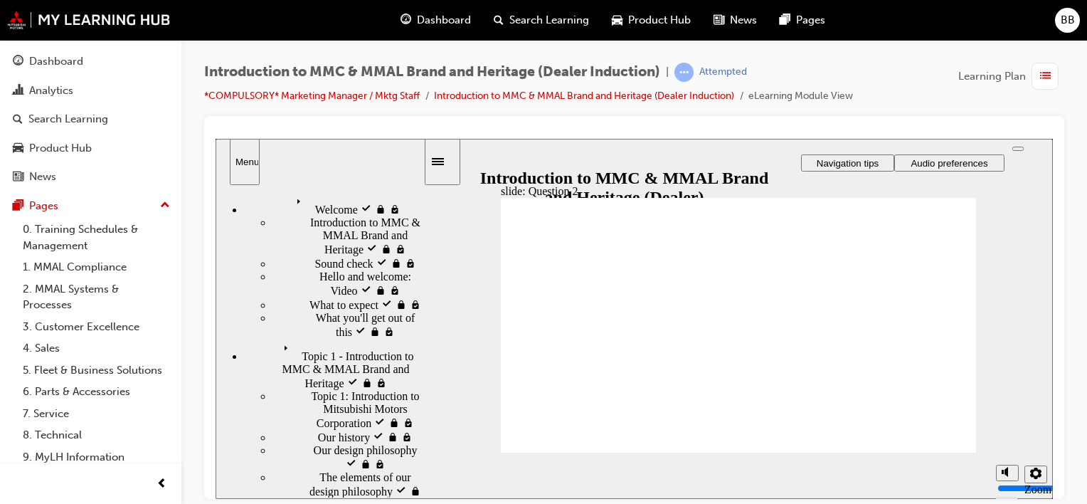
radio input "true"
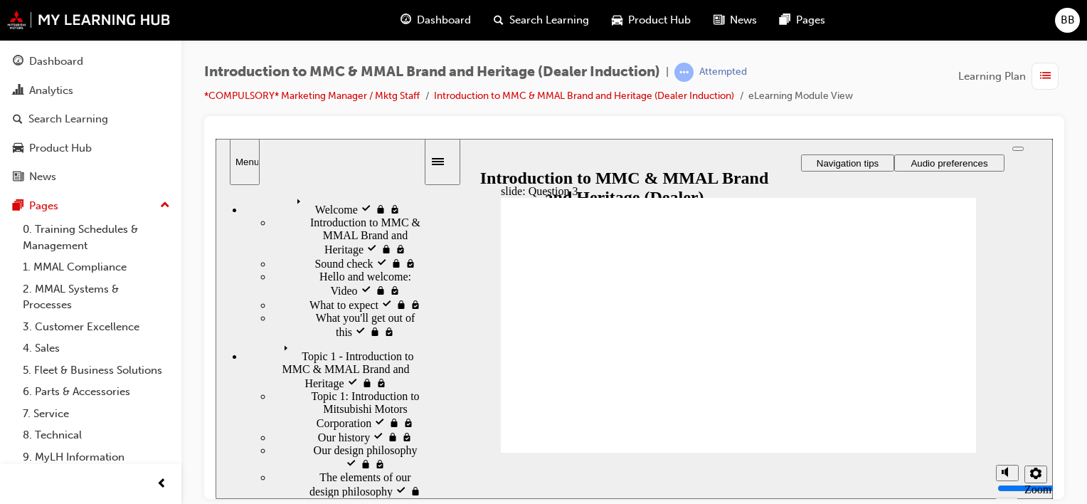
radio input "true"
checkbox input "true"
drag, startPoint x: 633, startPoint y: 326, endPoint x: 751, endPoint y: 373, distance: 127.1
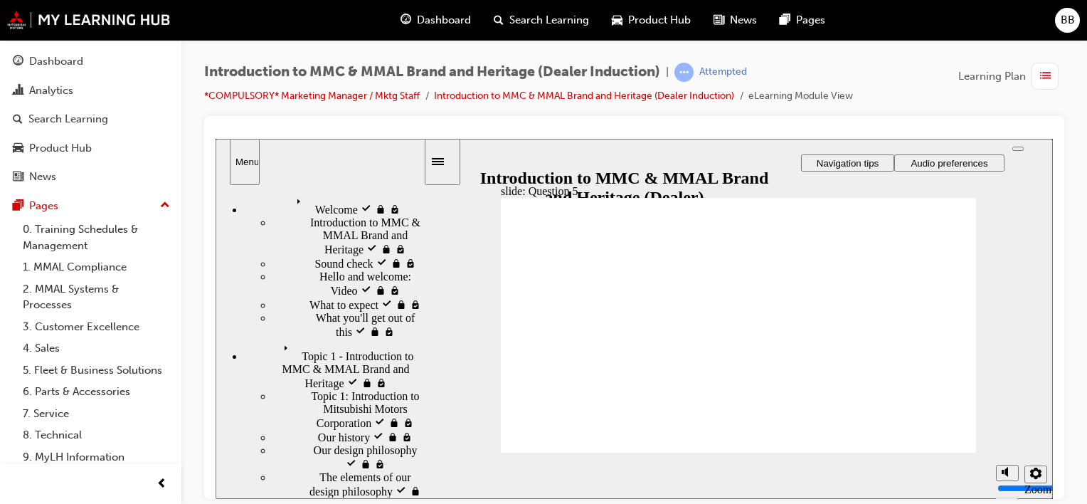
checkbox input "true"
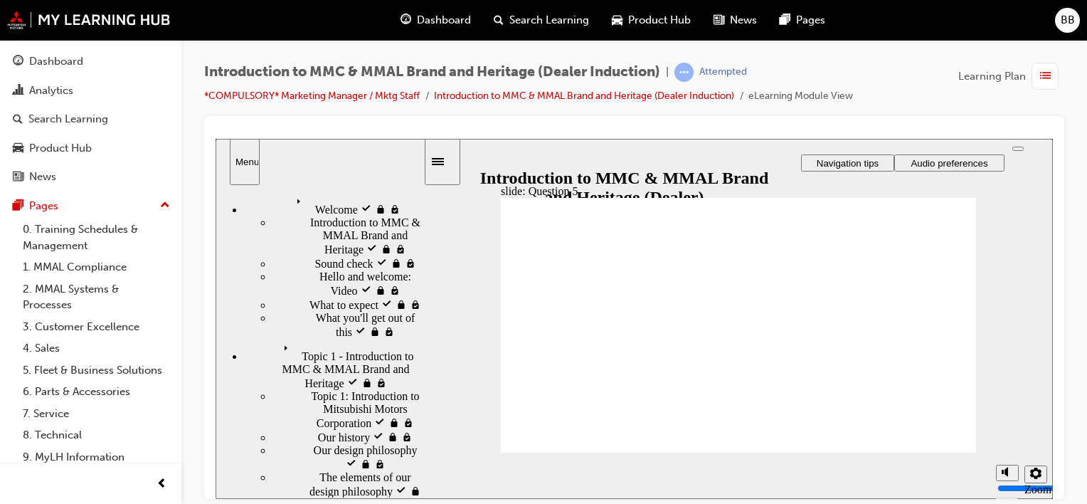
radio input "true"
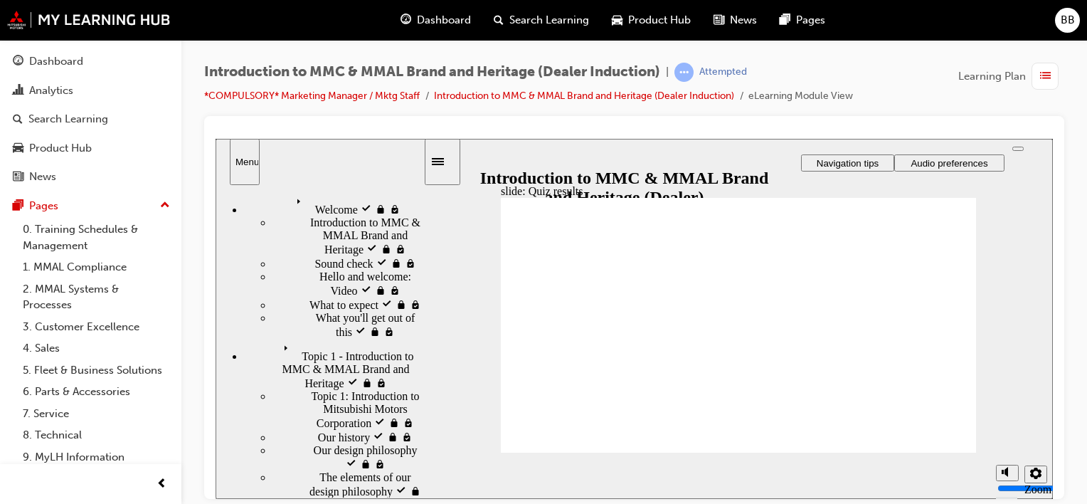
scroll to position [0, 0]
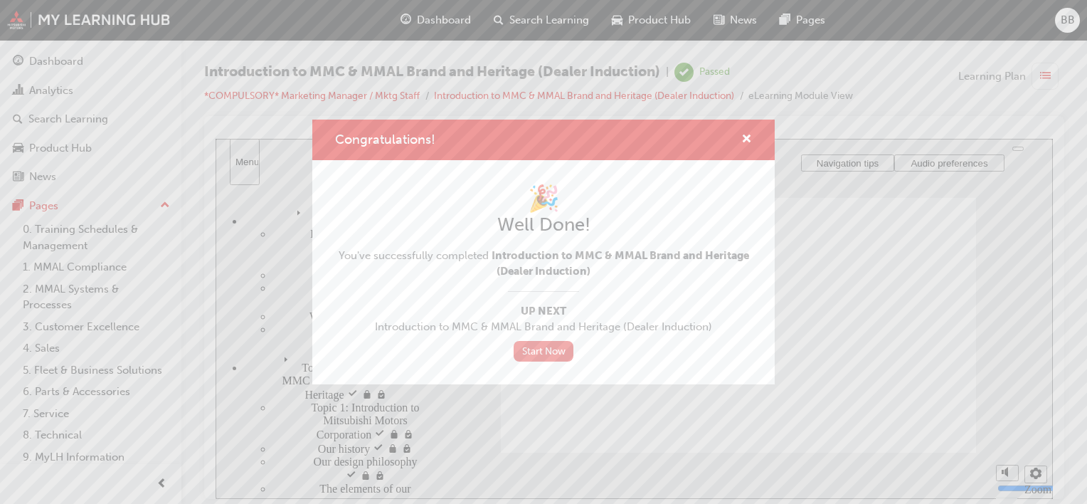
click at [550, 350] on link "Start Now" at bounding box center [544, 351] width 60 height 21
click at [541, 344] on link "Start Now" at bounding box center [544, 351] width 60 height 21
click at [539, 352] on link "Start Now" at bounding box center [544, 351] width 60 height 21
click at [751, 139] on span "cross-icon" at bounding box center [746, 140] width 11 height 13
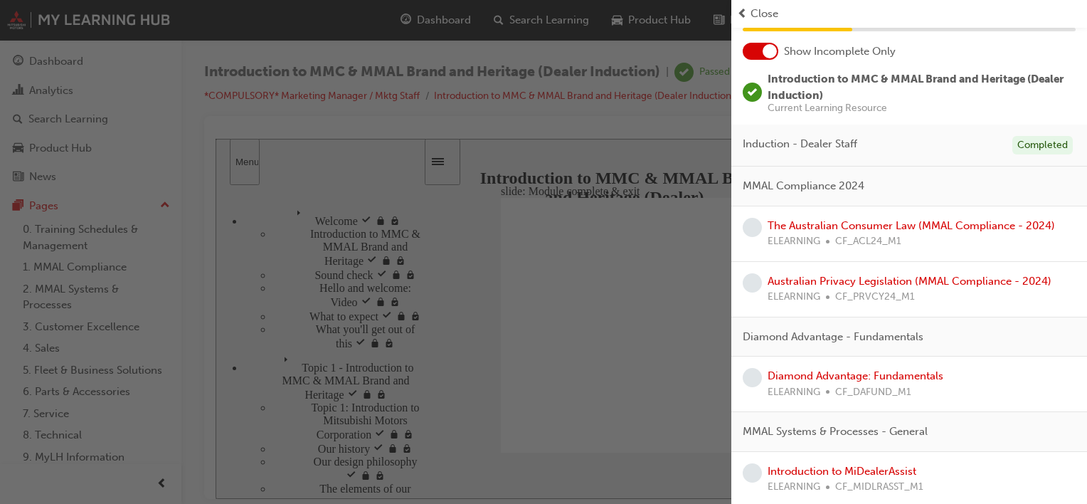
scroll to position [74, 0]
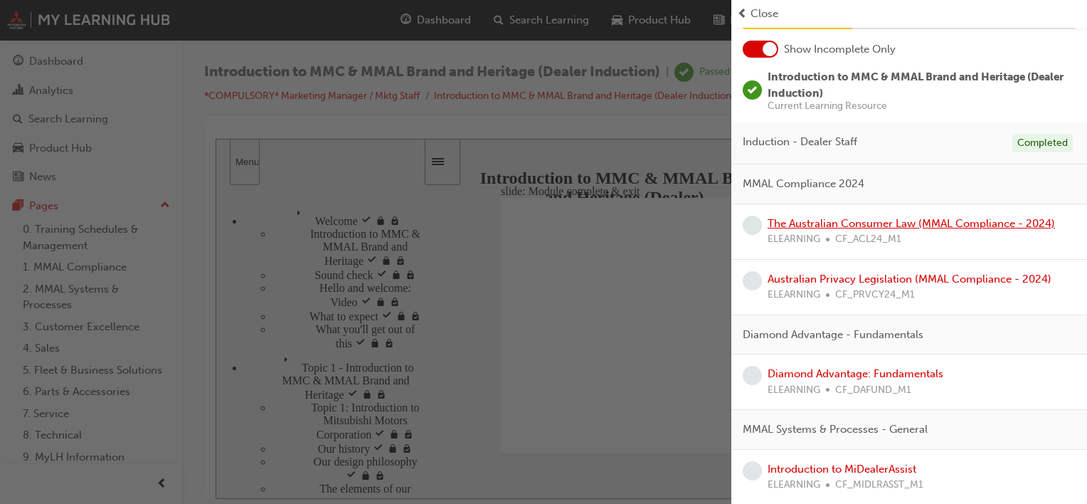
click at [877, 221] on link "The Australian Consumer Law (MMAL Compliance - 2024)" at bounding box center [911, 223] width 287 height 13
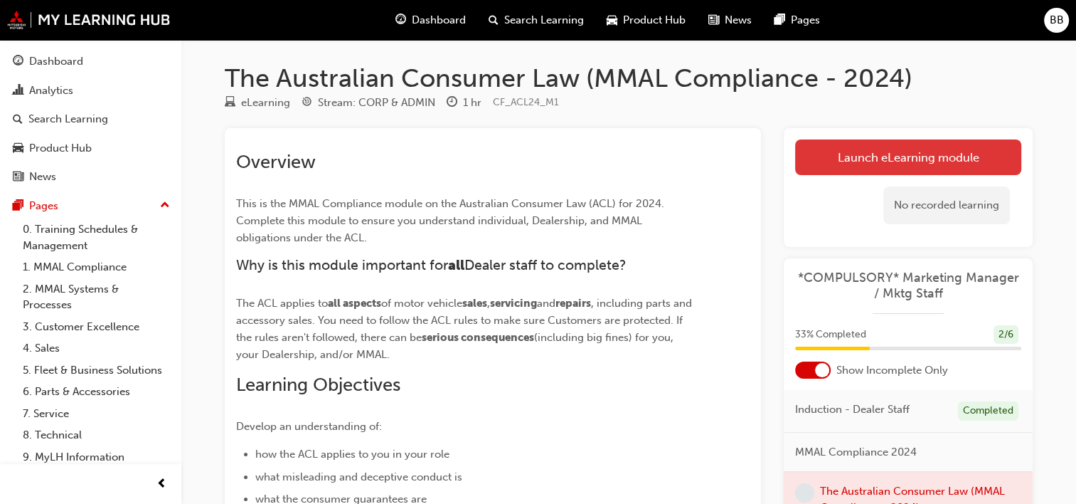
click at [960, 164] on link "Launch eLearning module" at bounding box center [908, 157] width 226 height 36
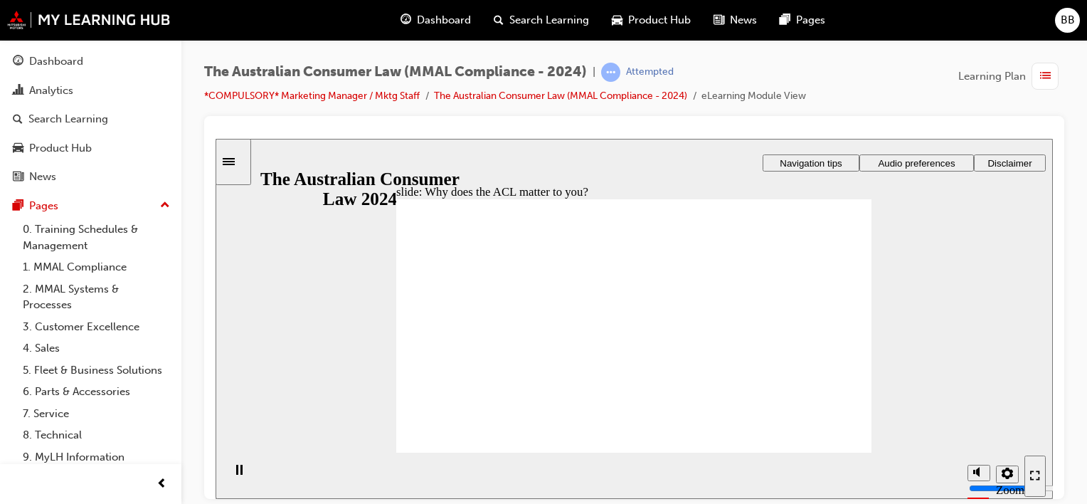
drag, startPoint x: 530, startPoint y: 327, endPoint x: 590, endPoint y: 267, distance: 85.0
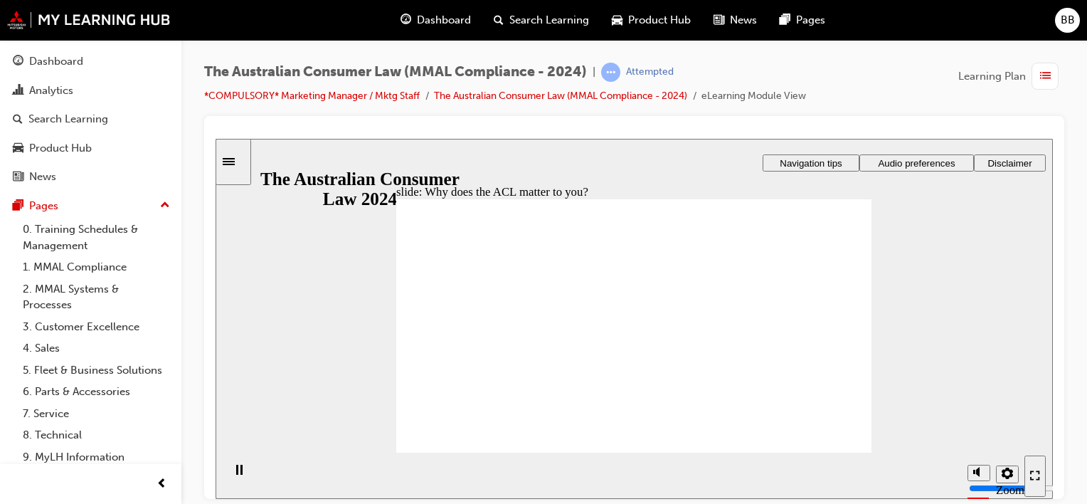
radio input "true"
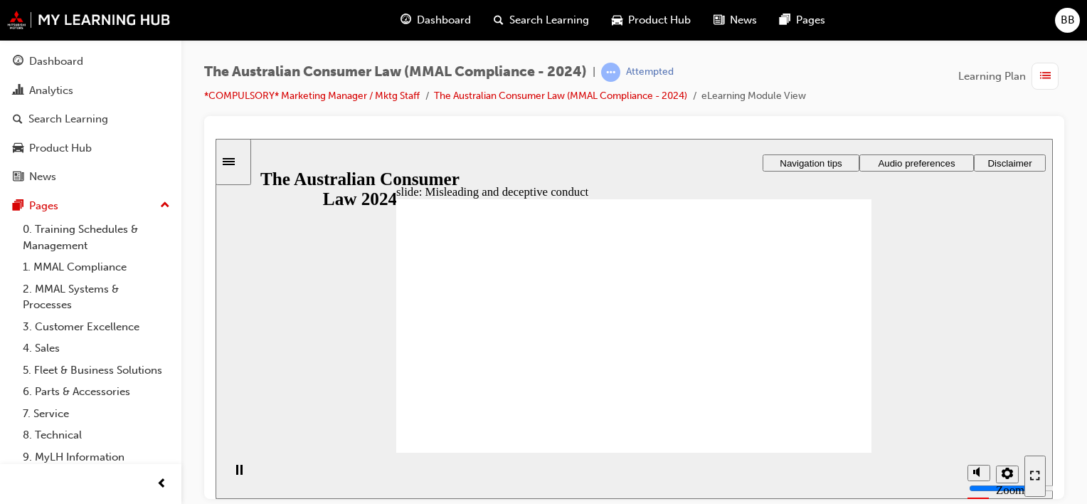
drag, startPoint x: 663, startPoint y: 271, endPoint x: 546, endPoint y: 350, distance: 140.9
drag, startPoint x: 647, startPoint y: 277, endPoint x: 732, endPoint y: 355, distance: 115.3
drag, startPoint x: 660, startPoint y: 264, endPoint x: 568, endPoint y: 340, distance: 119.2
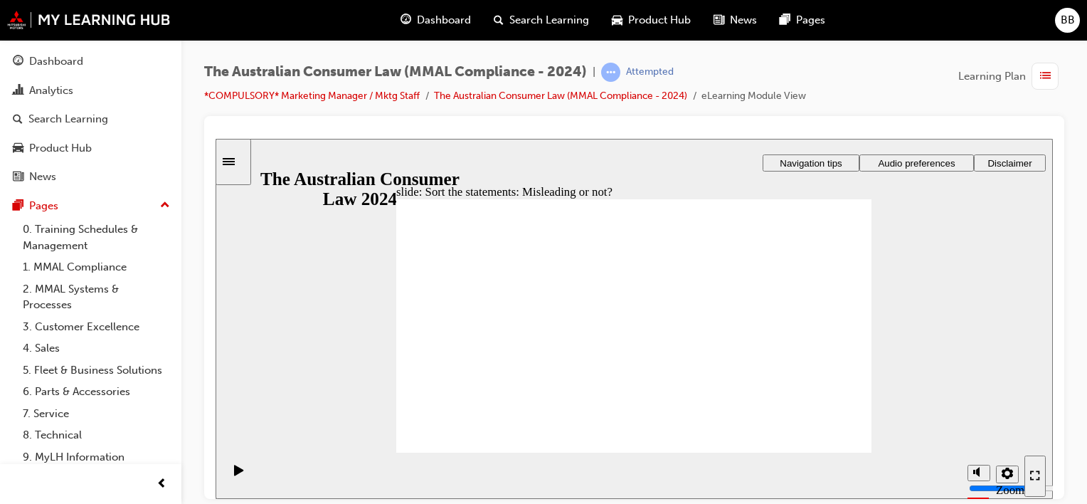
drag, startPoint x: 643, startPoint y: 287, endPoint x: 731, endPoint y: 369, distance: 120.3
drag, startPoint x: 662, startPoint y: 278, endPoint x: 557, endPoint y: 350, distance: 127.5
drag, startPoint x: 626, startPoint y: 284, endPoint x: 701, endPoint y: 375, distance: 118.2
drag, startPoint x: 728, startPoint y: 365, endPoint x: 552, endPoint y: 354, distance: 176.0
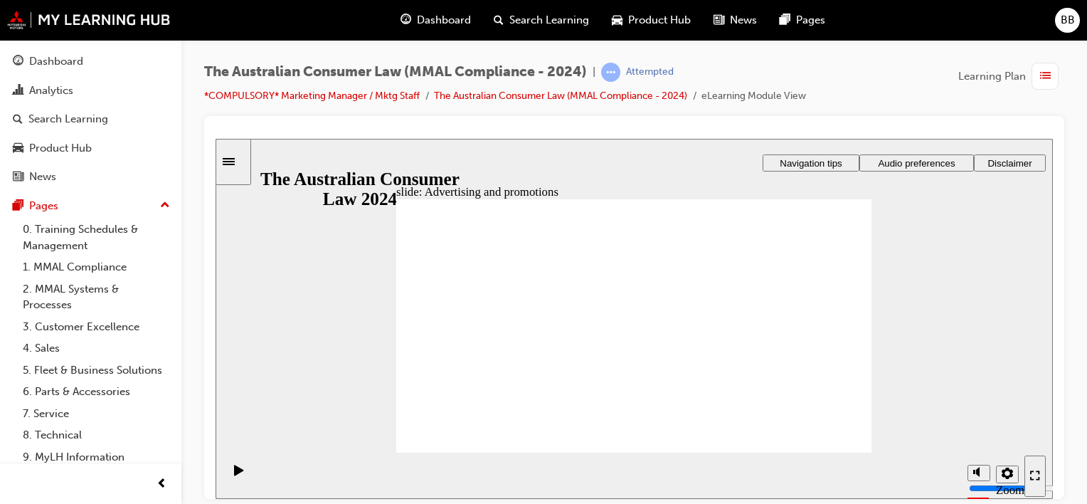
drag, startPoint x: 824, startPoint y: 439, endPoint x: 827, endPoint y: 432, distance: 7.7
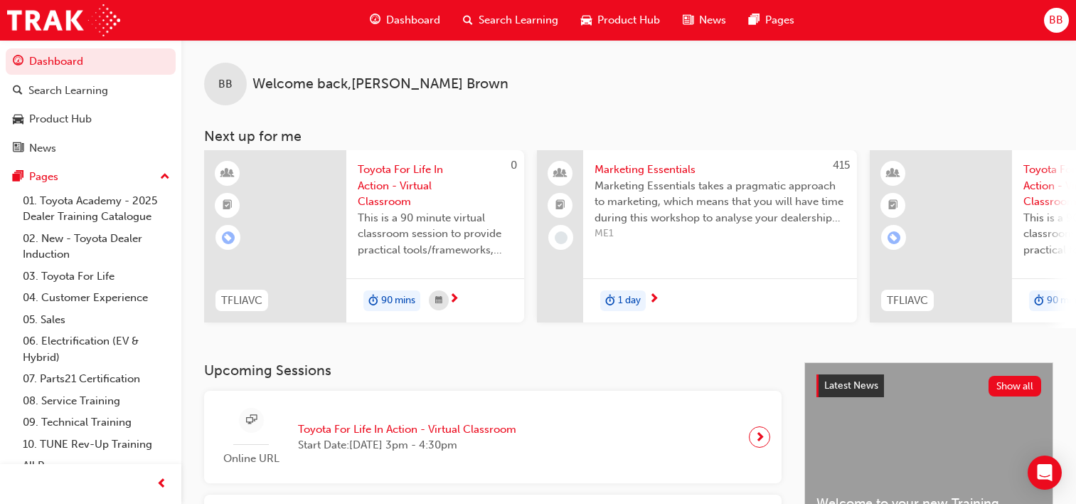
scroll to position [255, 0]
